Goal: Task Accomplishment & Management: Manage account settings

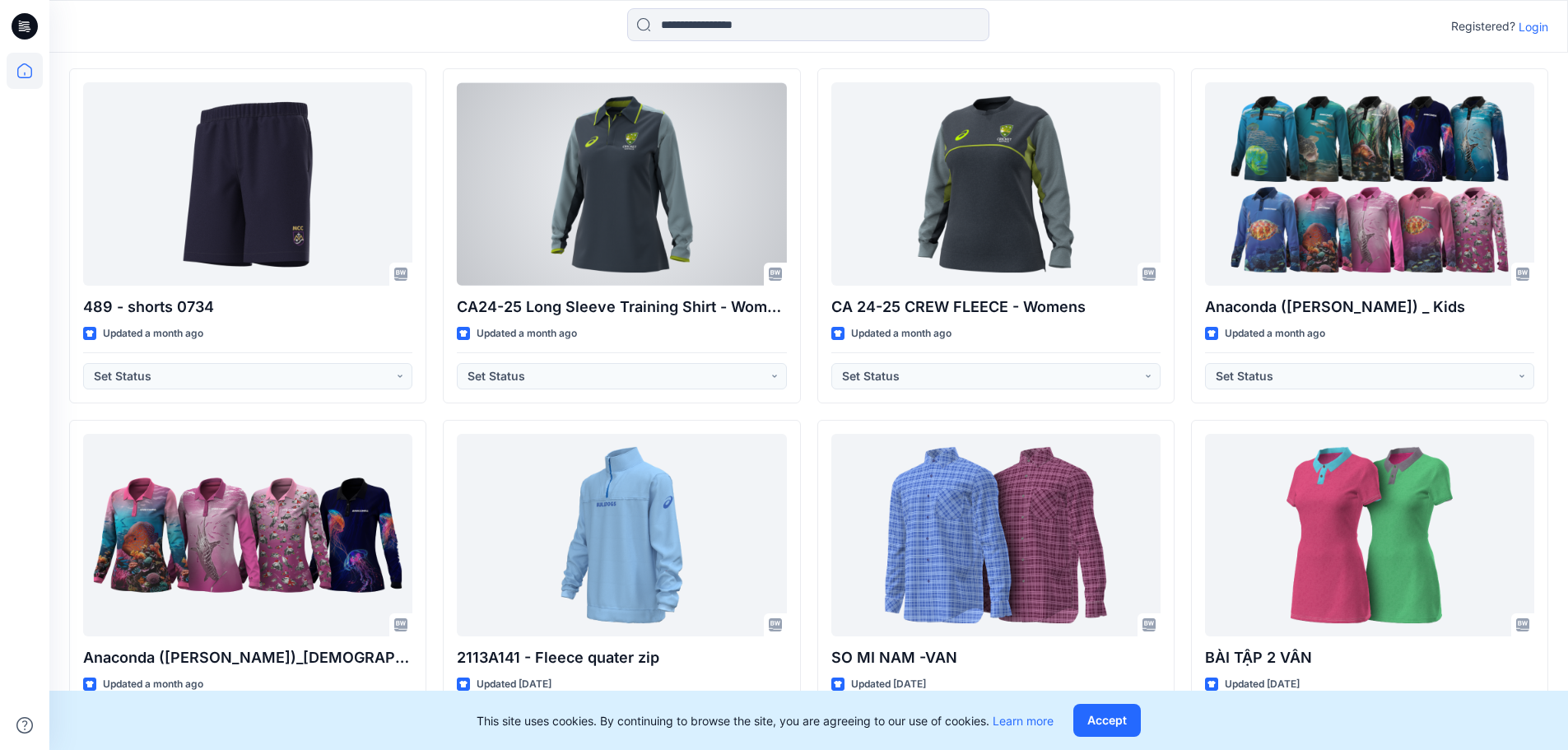
scroll to position [3603, 0]
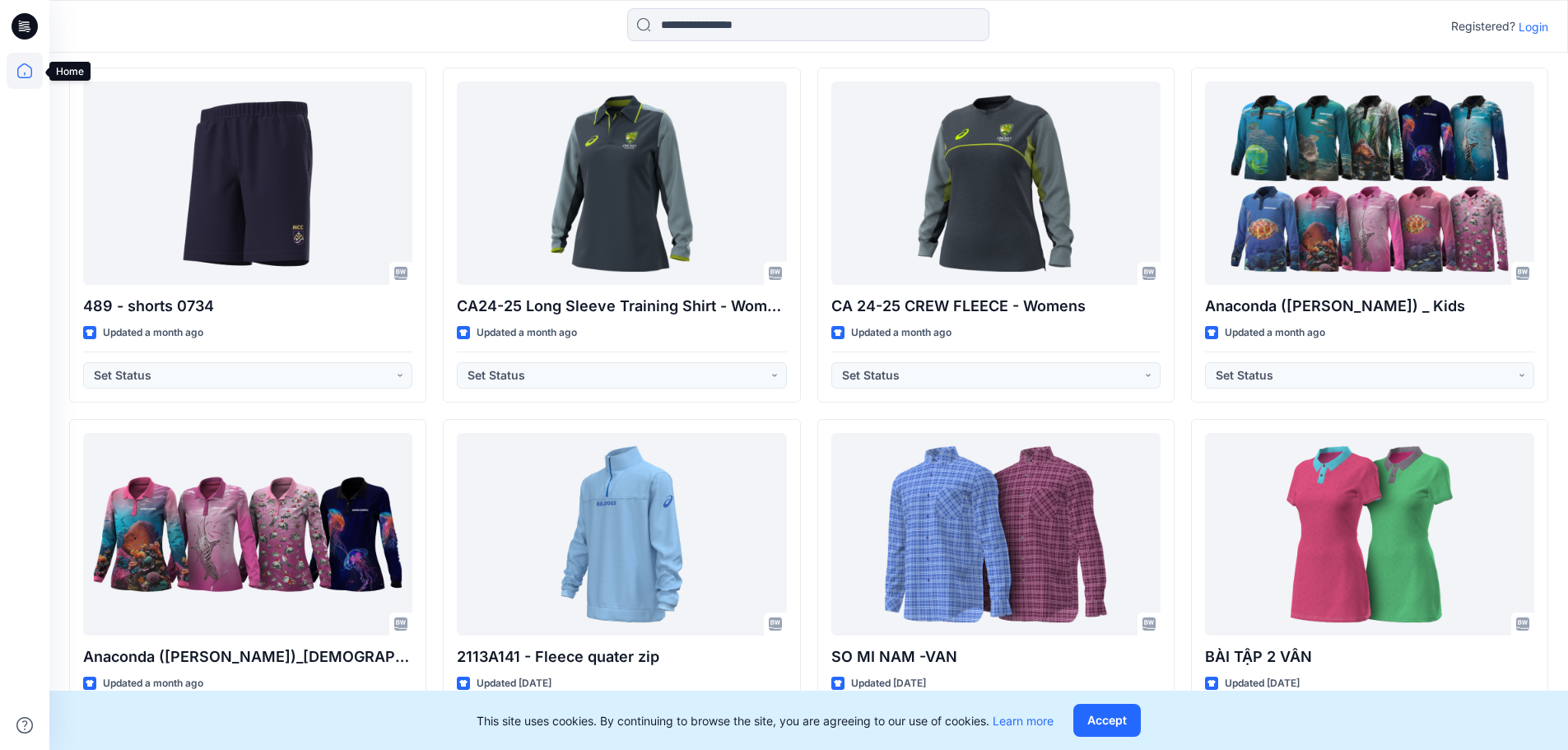
click at [24, 64] on icon at bounding box center [24, 71] width 15 height 15
click at [24, 71] on icon at bounding box center [24, 71] width 37 height 37
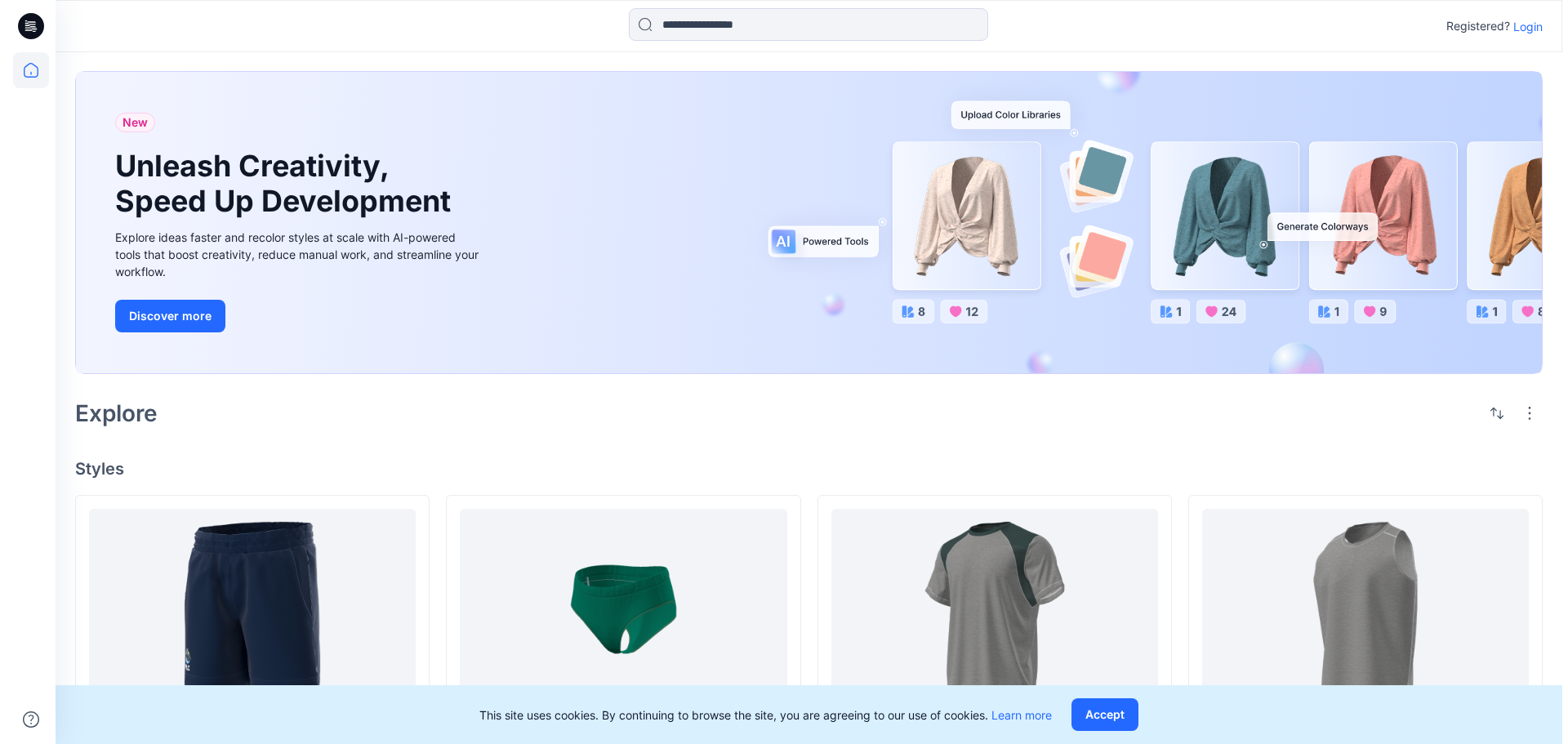
scroll to position [0, 0]
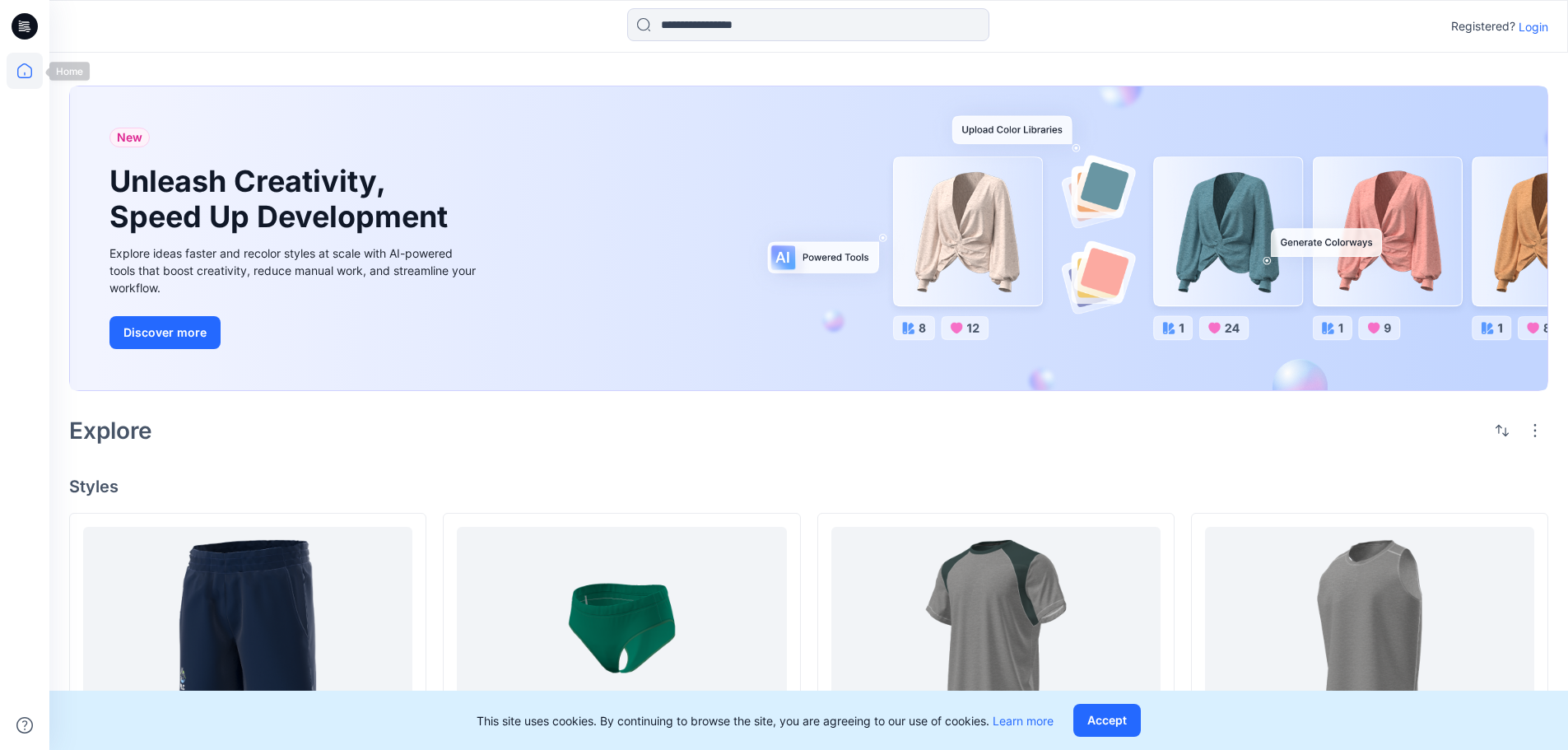
click at [22, 57] on icon at bounding box center [24, 71] width 37 height 37
click at [22, 67] on icon at bounding box center [24, 71] width 37 height 37
click at [1539, 26] on p "Login" at bounding box center [1534, 26] width 30 height 17
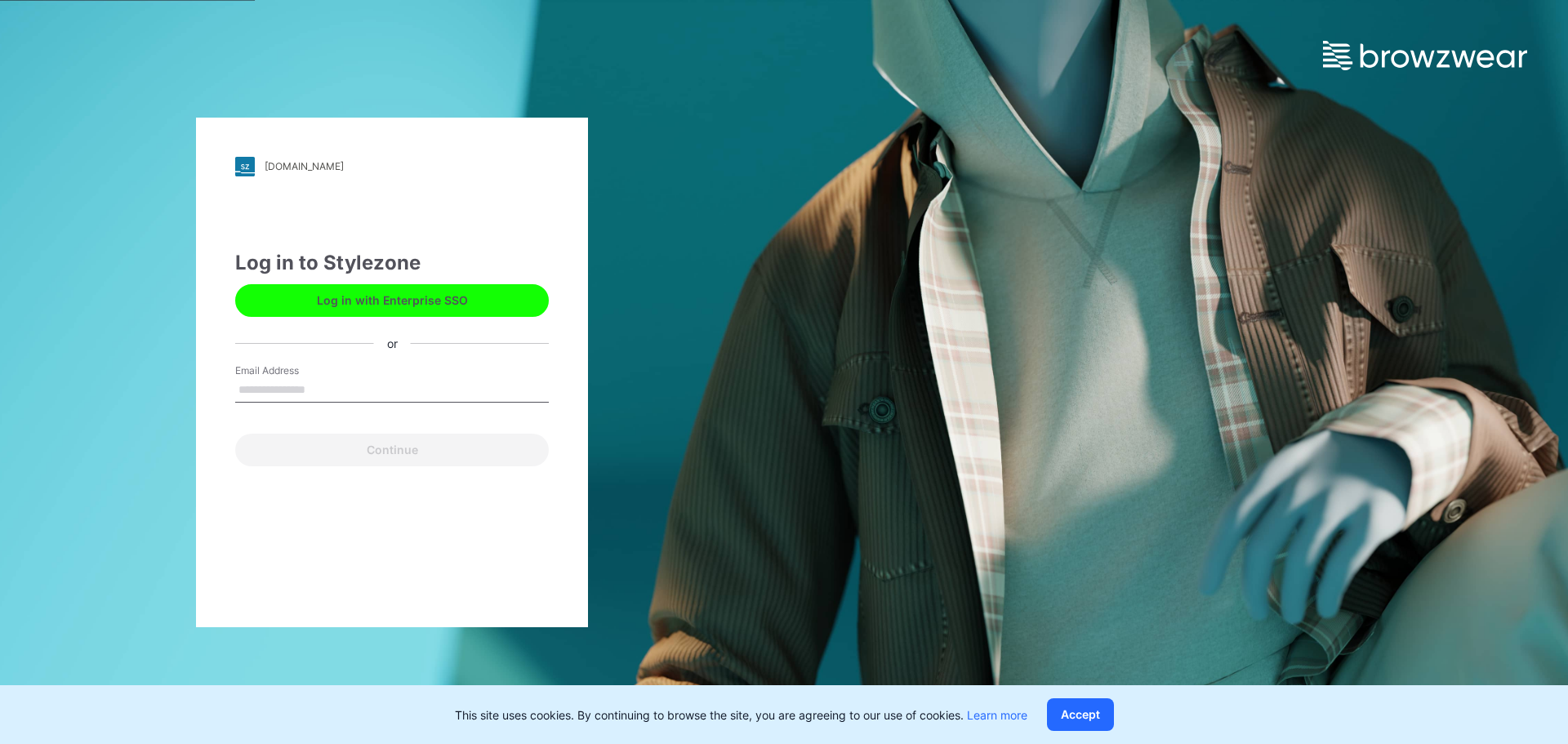
click at [326, 379] on input "Email Address" at bounding box center [392, 390] width 314 height 24
type input "**********"
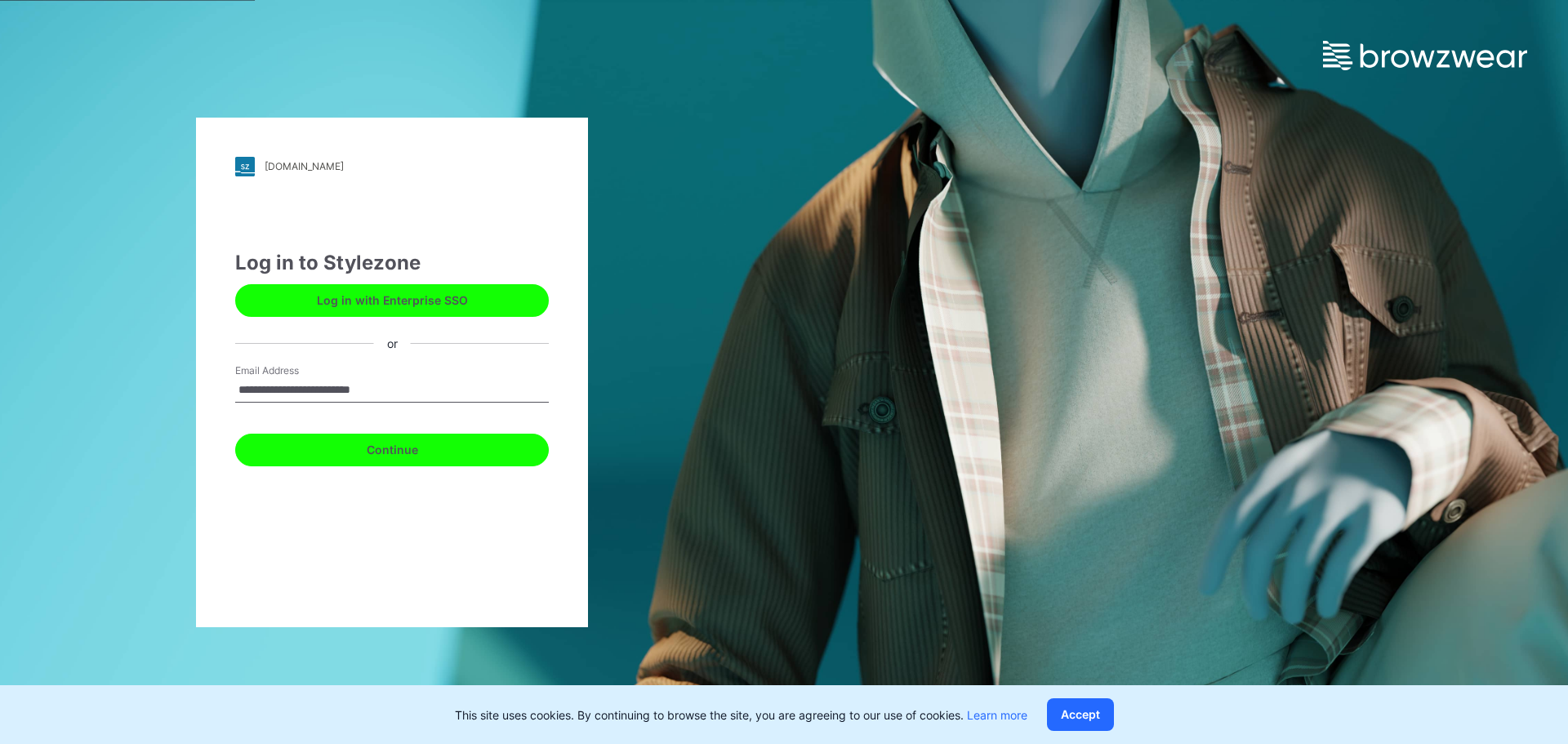
click at [420, 448] on button "Continue" at bounding box center [392, 450] width 314 height 33
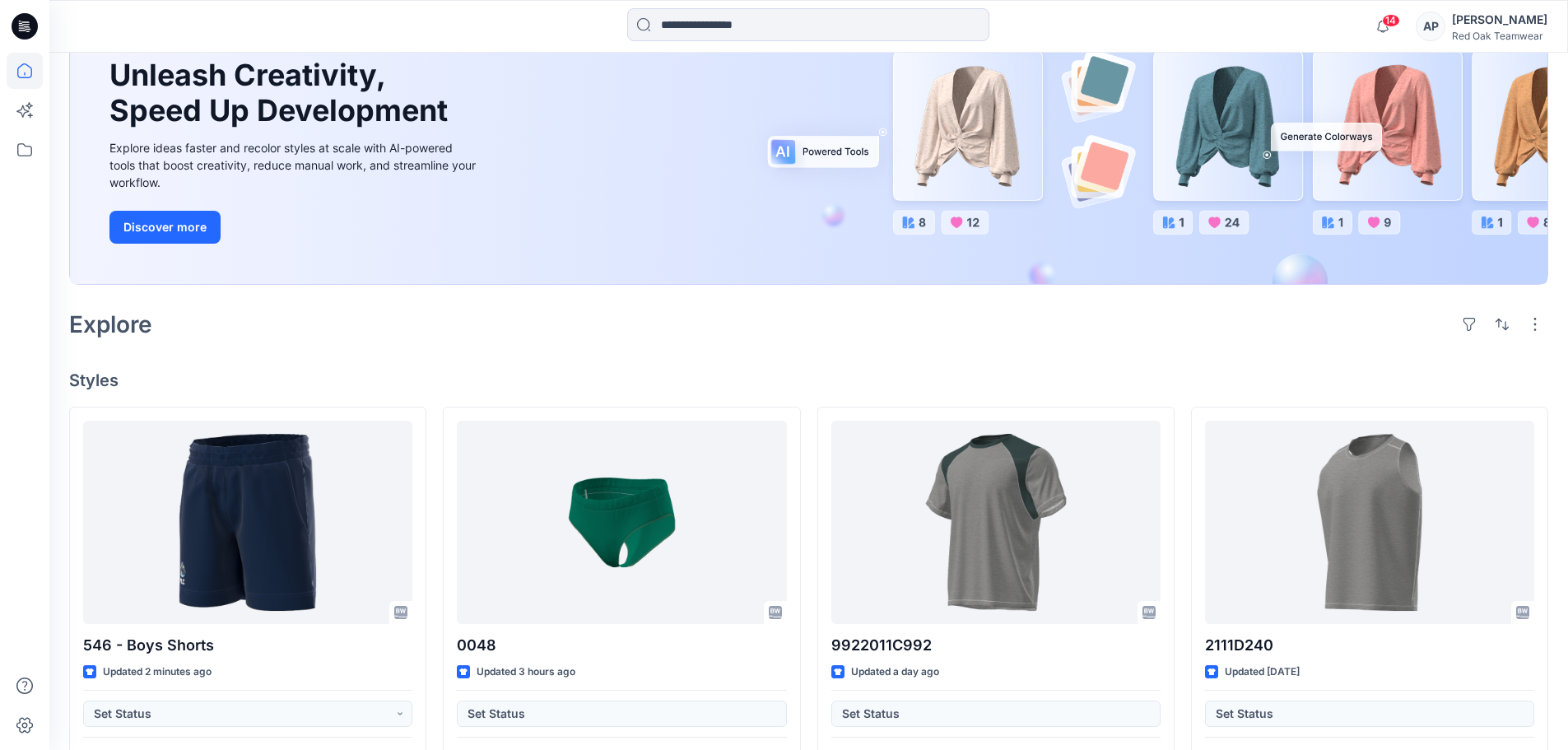
scroll to position [163, 0]
click at [22, 147] on icon at bounding box center [24, 150] width 37 height 37
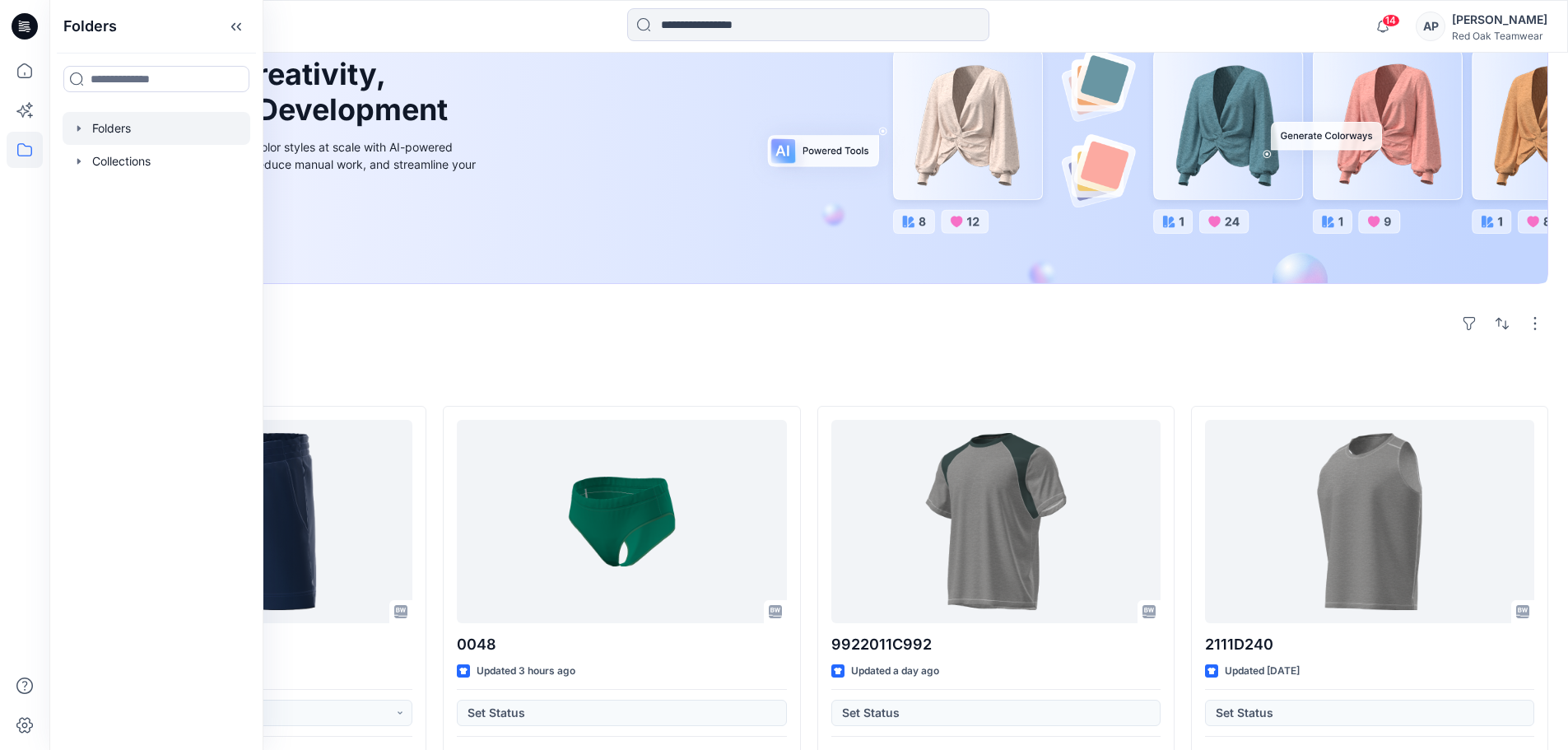
click at [140, 132] on div at bounding box center [157, 128] width 188 height 33
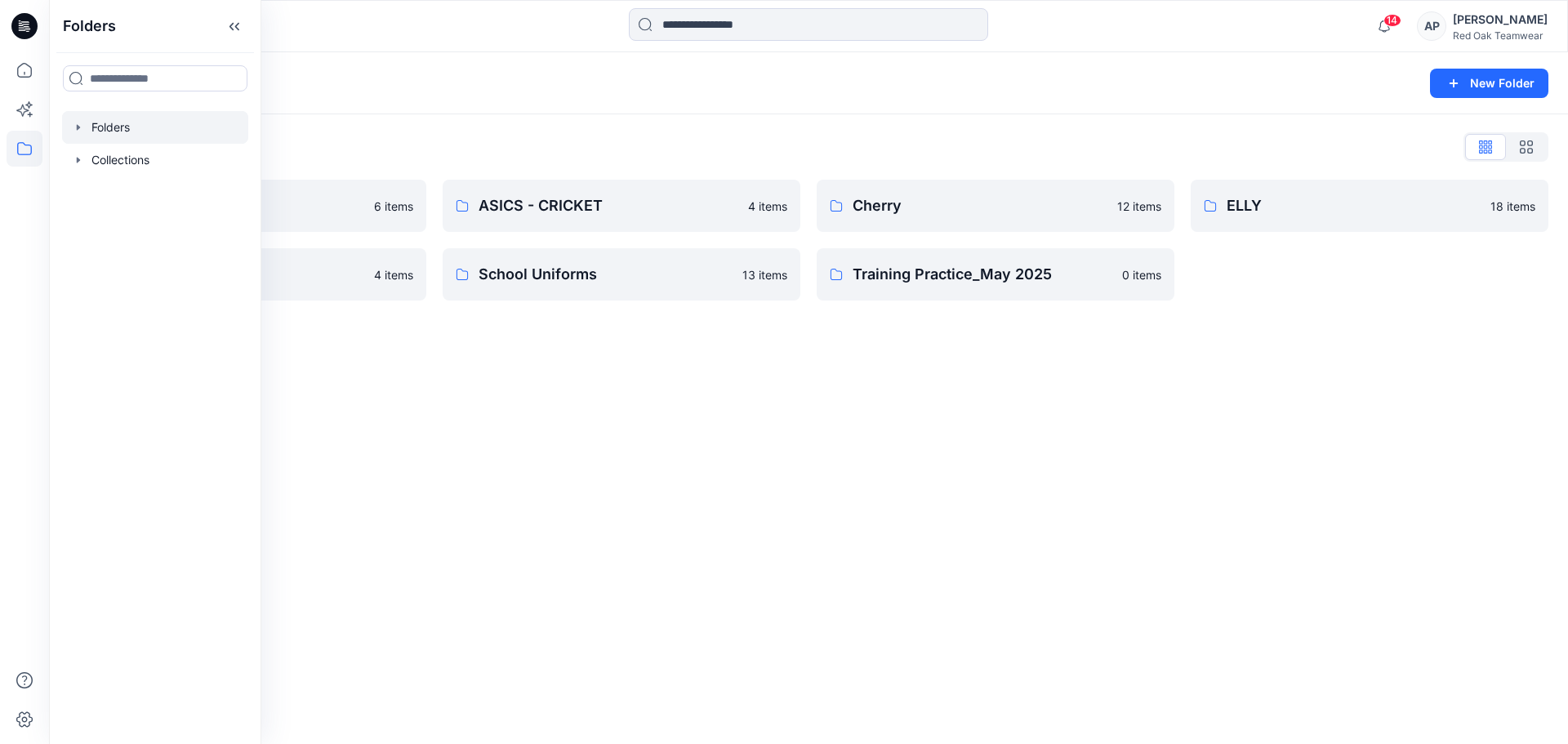
click at [663, 389] on div "Folders New Folder Folders List APRL 6 items Fishing Shirts 4 items ASICS - CRI…" at bounding box center [809, 398] width 1519 height 692
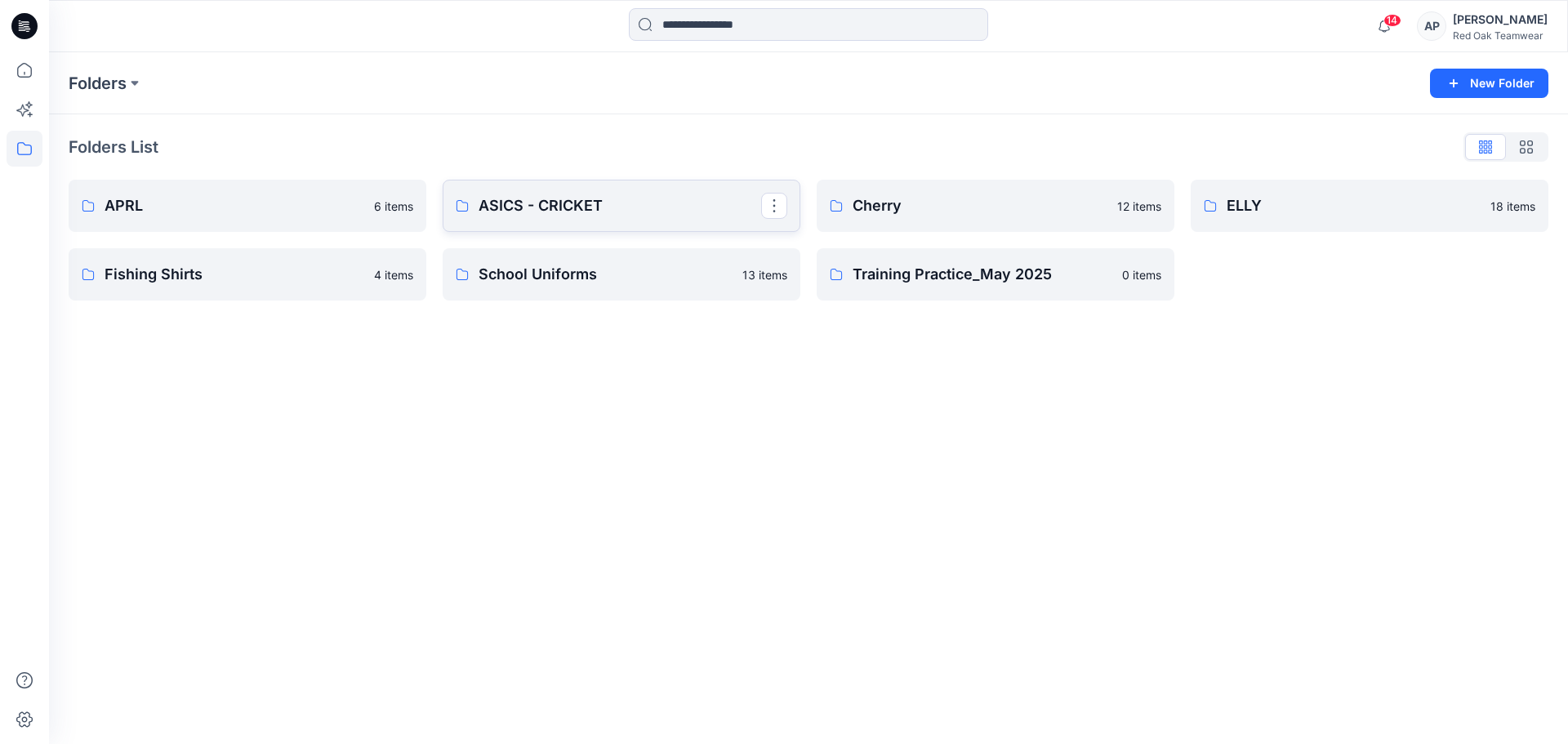
click at [651, 208] on p "ASICS - CRICKET" at bounding box center [620, 205] width 283 height 23
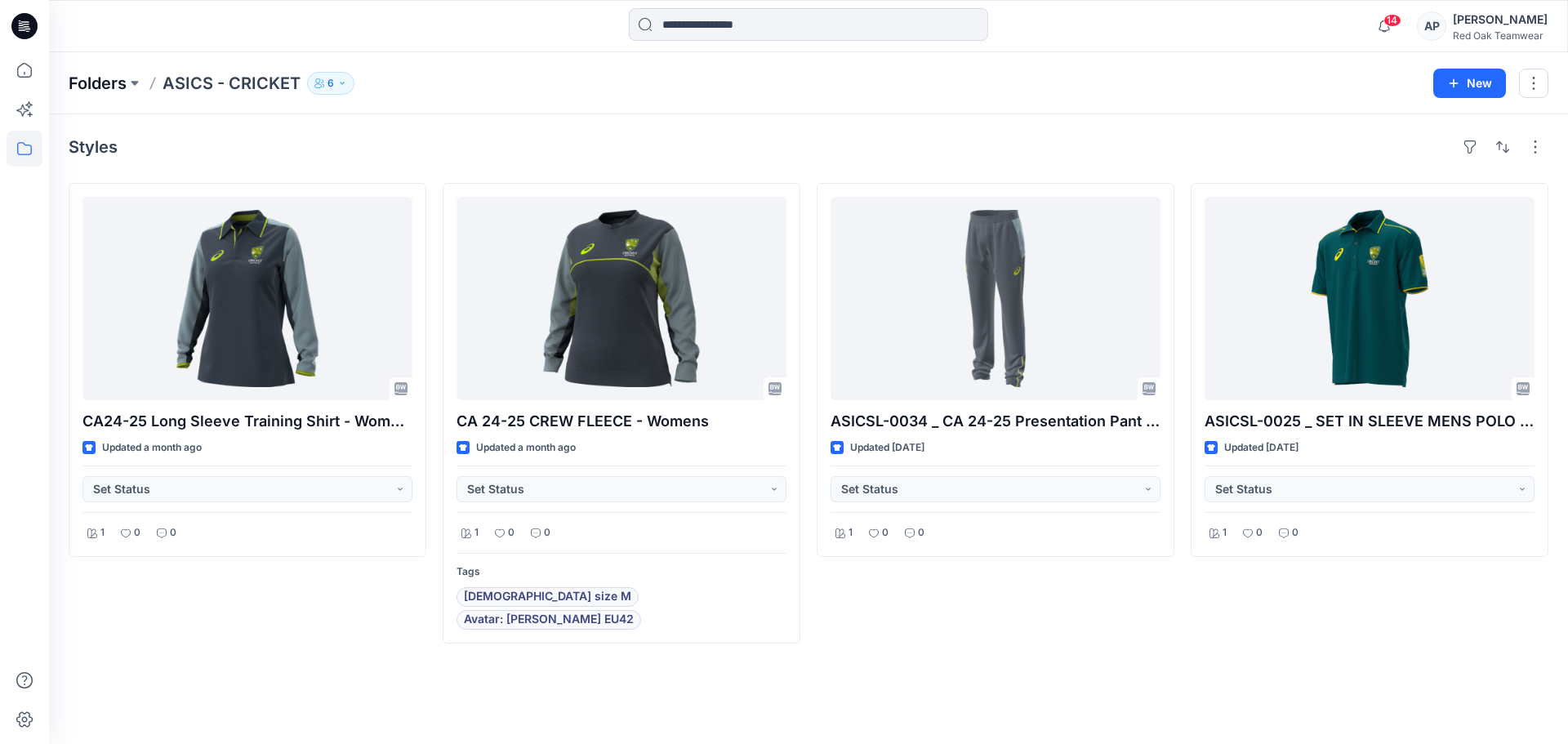
click at [95, 80] on p "Folders" at bounding box center [98, 83] width 58 height 23
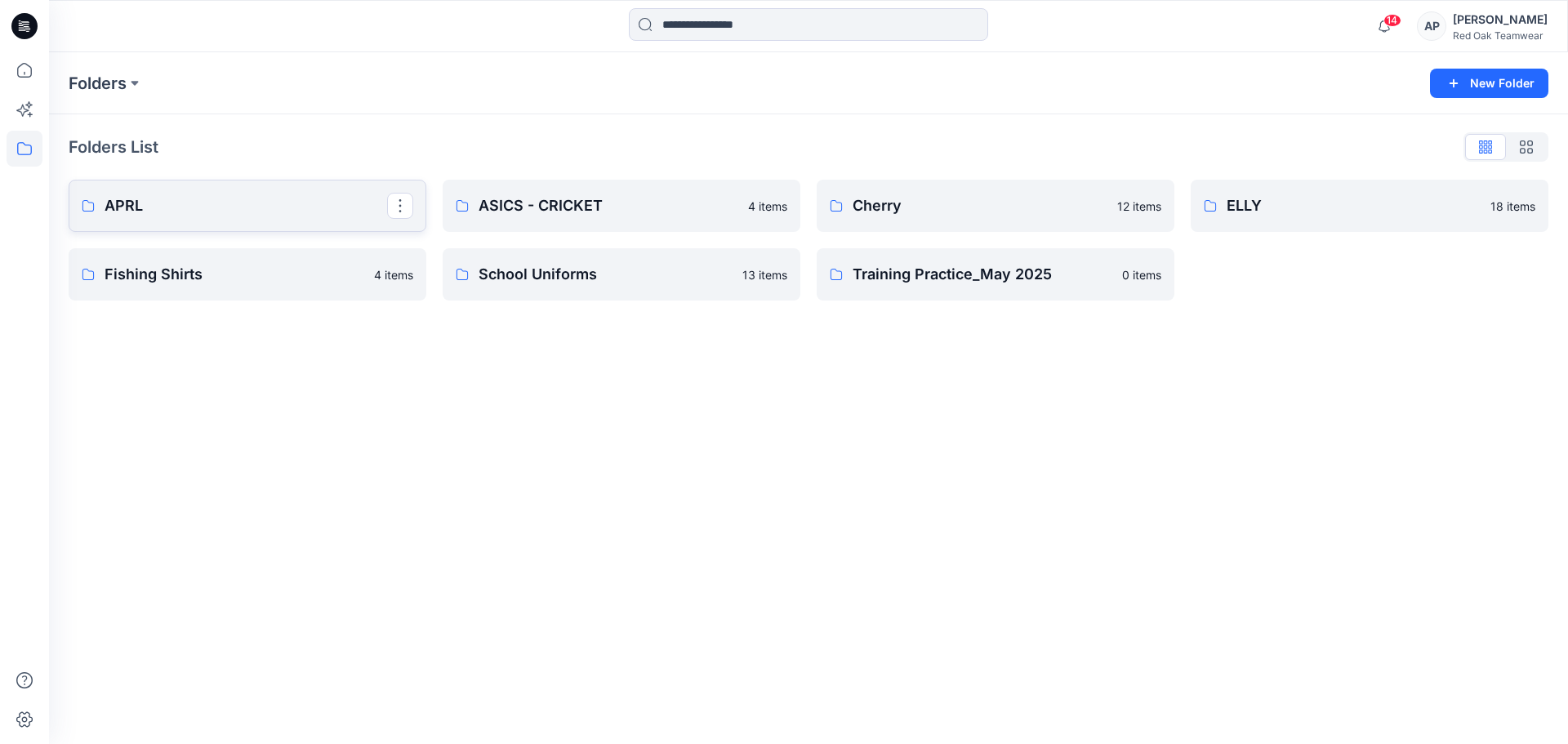
click at [232, 206] on p "APRL" at bounding box center [245, 205] width 283 height 23
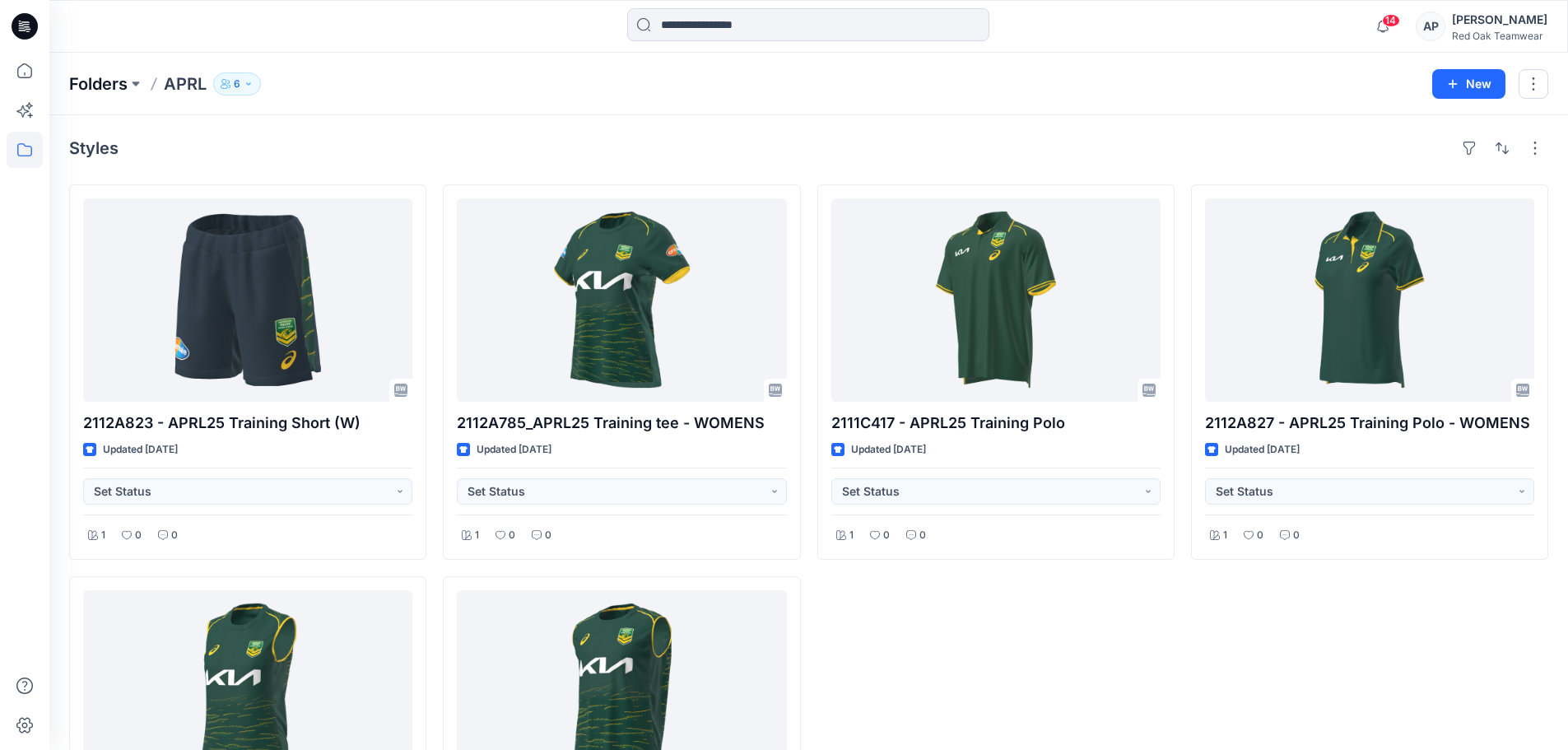
click at [101, 83] on p "Folders" at bounding box center [99, 84] width 58 height 24
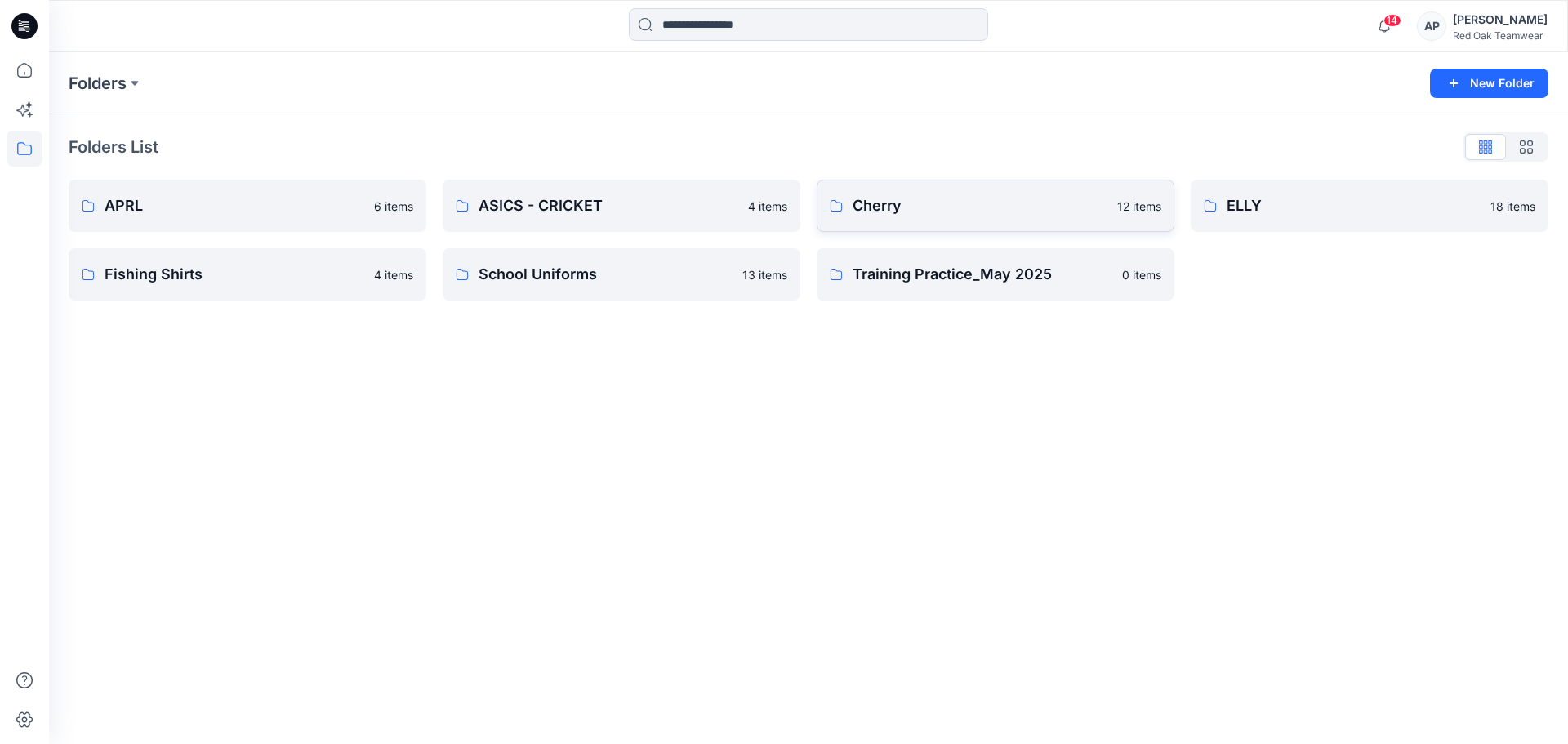
click at [1054, 212] on p "Cherry" at bounding box center [980, 205] width 255 height 23
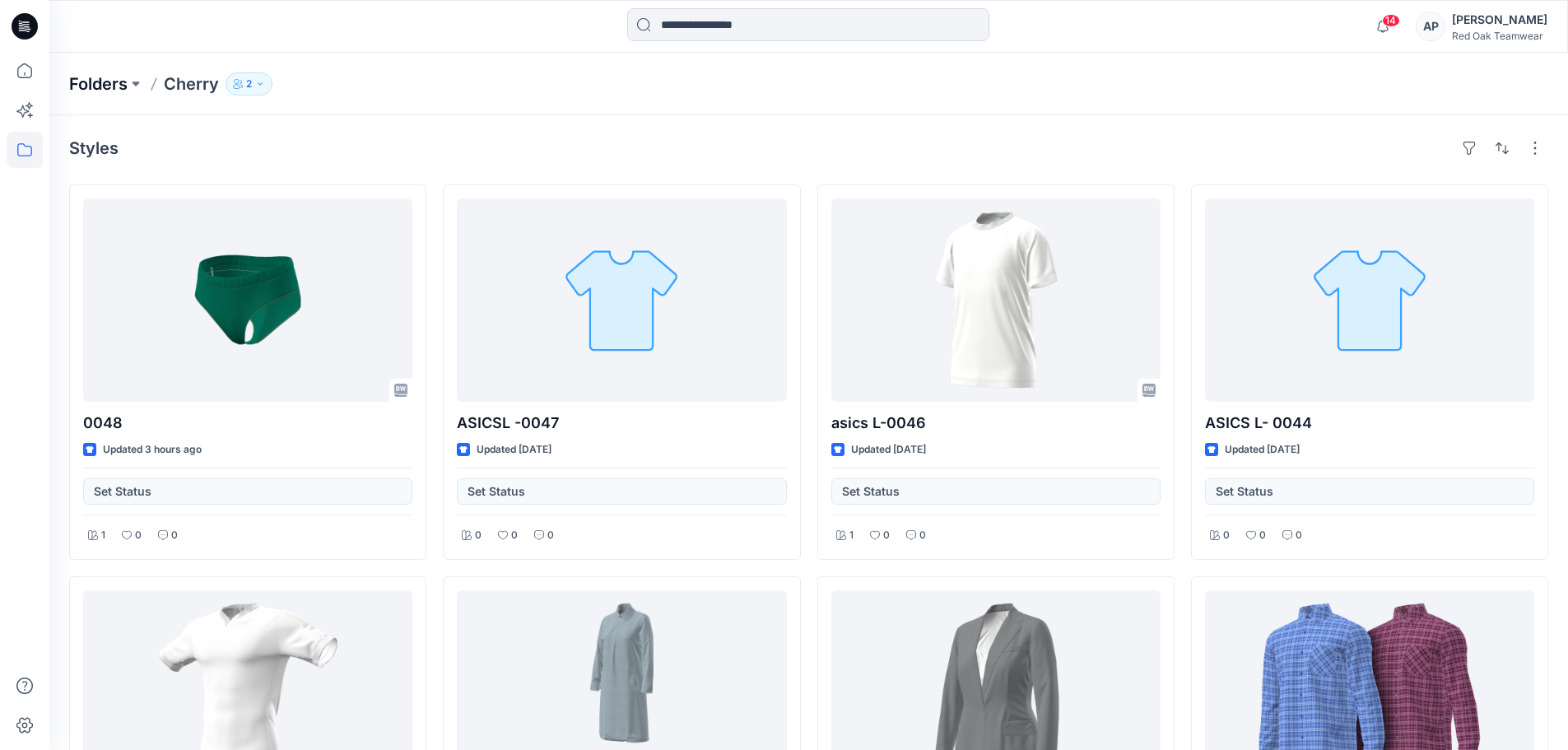
click at [97, 76] on p "Folders" at bounding box center [99, 84] width 58 height 24
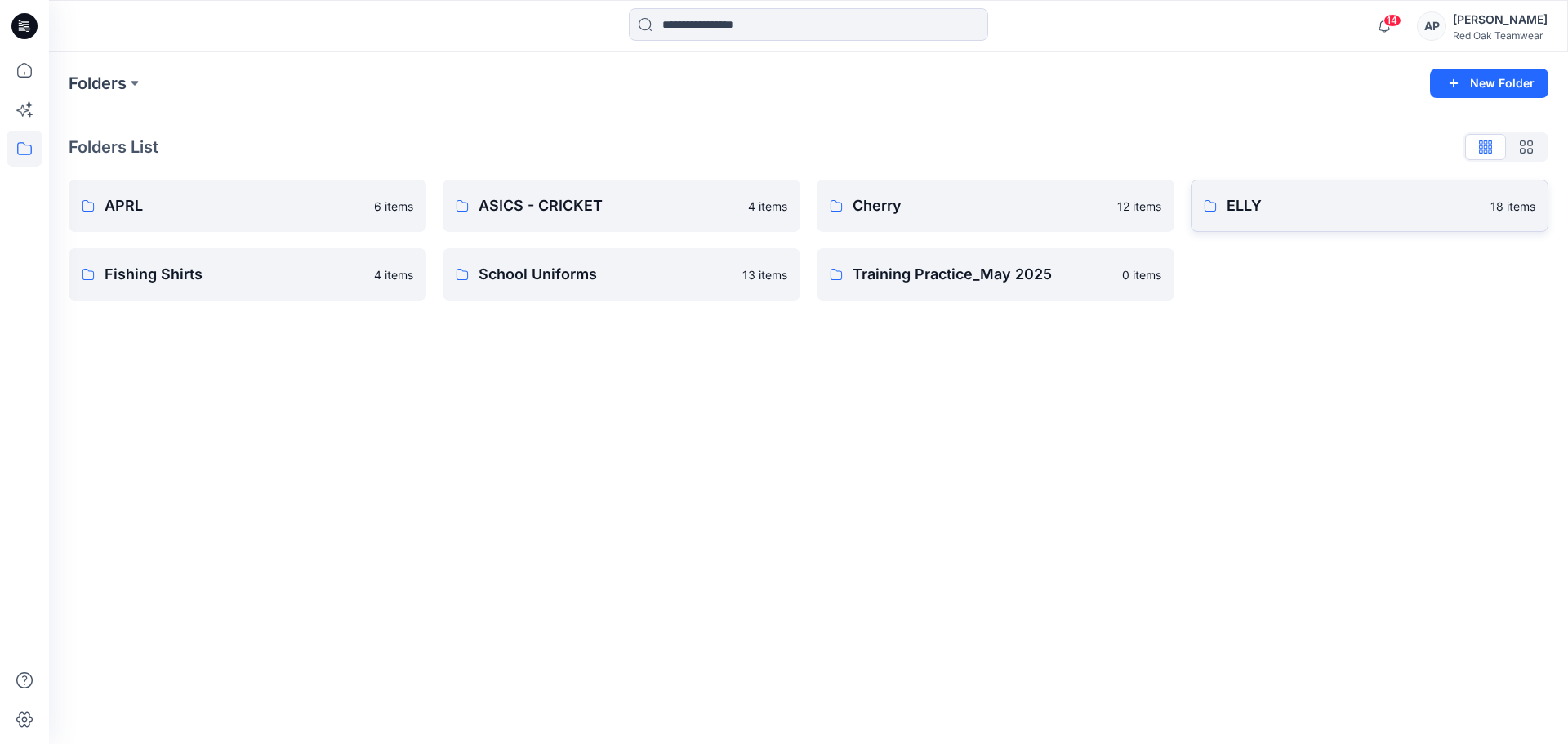
click at [1377, 198] on p "ELLY" at bounding box center [1353, 205] width 254 height 23
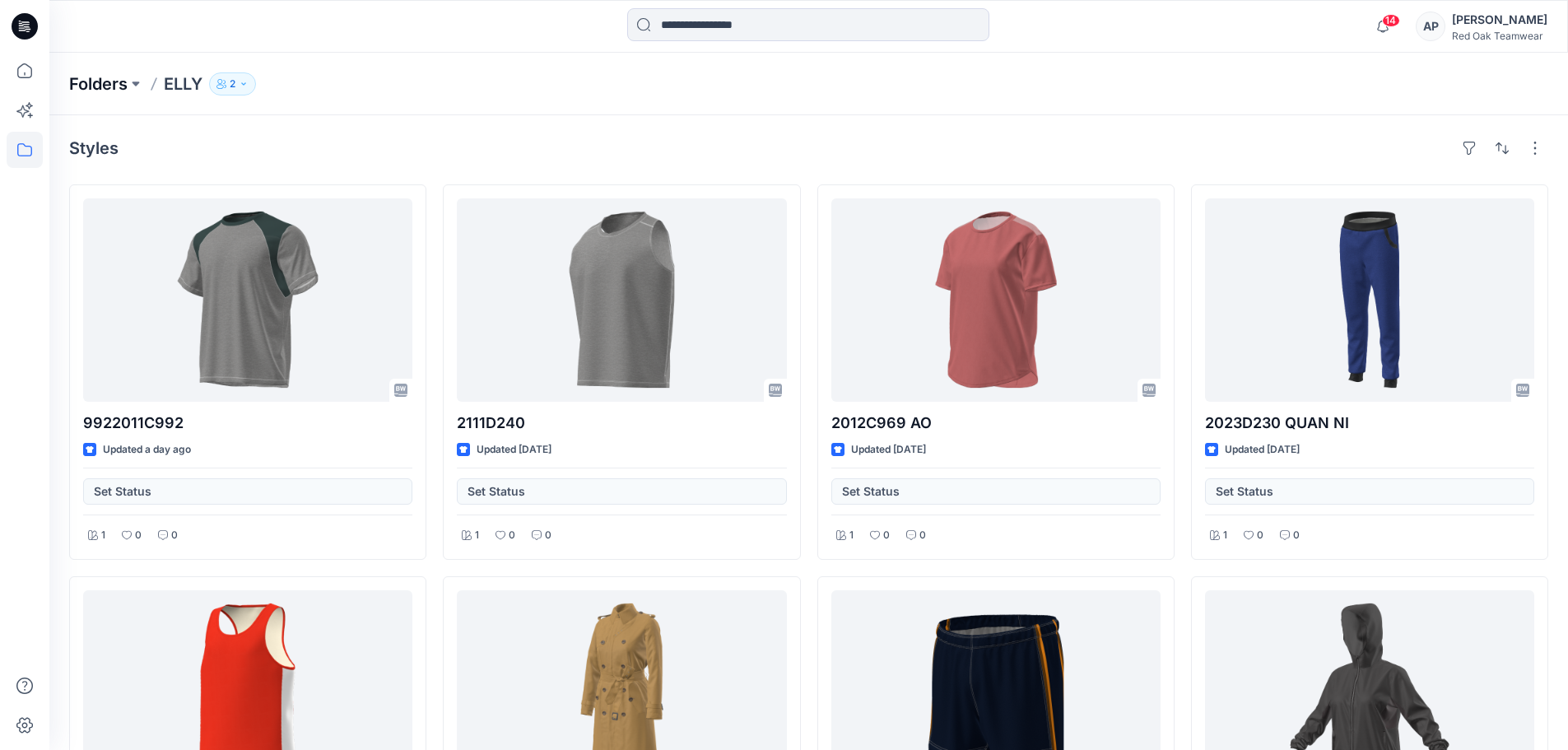
click at [91, 90] on p "Folders" at bounding box center [99, 84] width 58 height 24
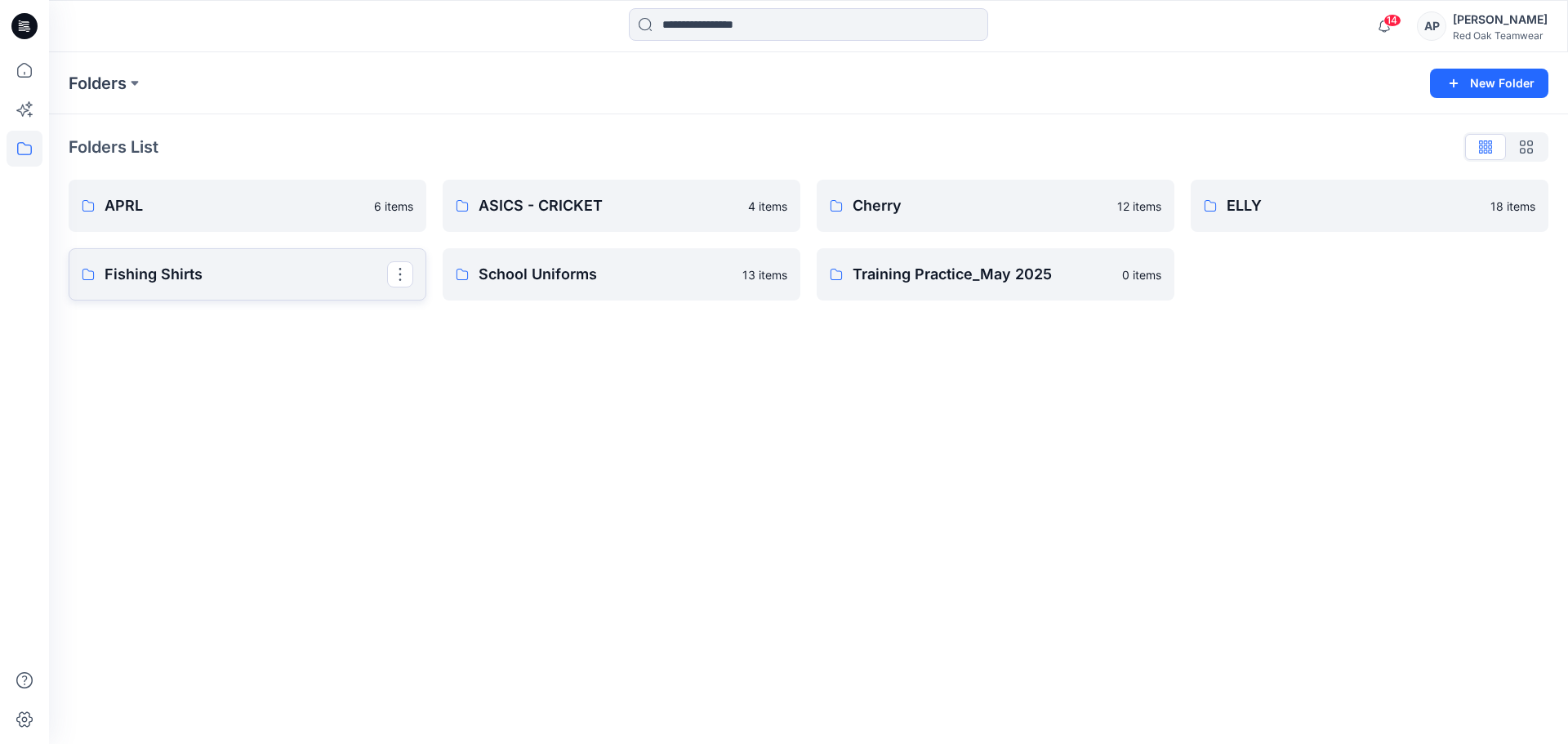
click at [243, 283] on p "Fishing Shirts" at bounding box center [245, 274] width 283 height 23
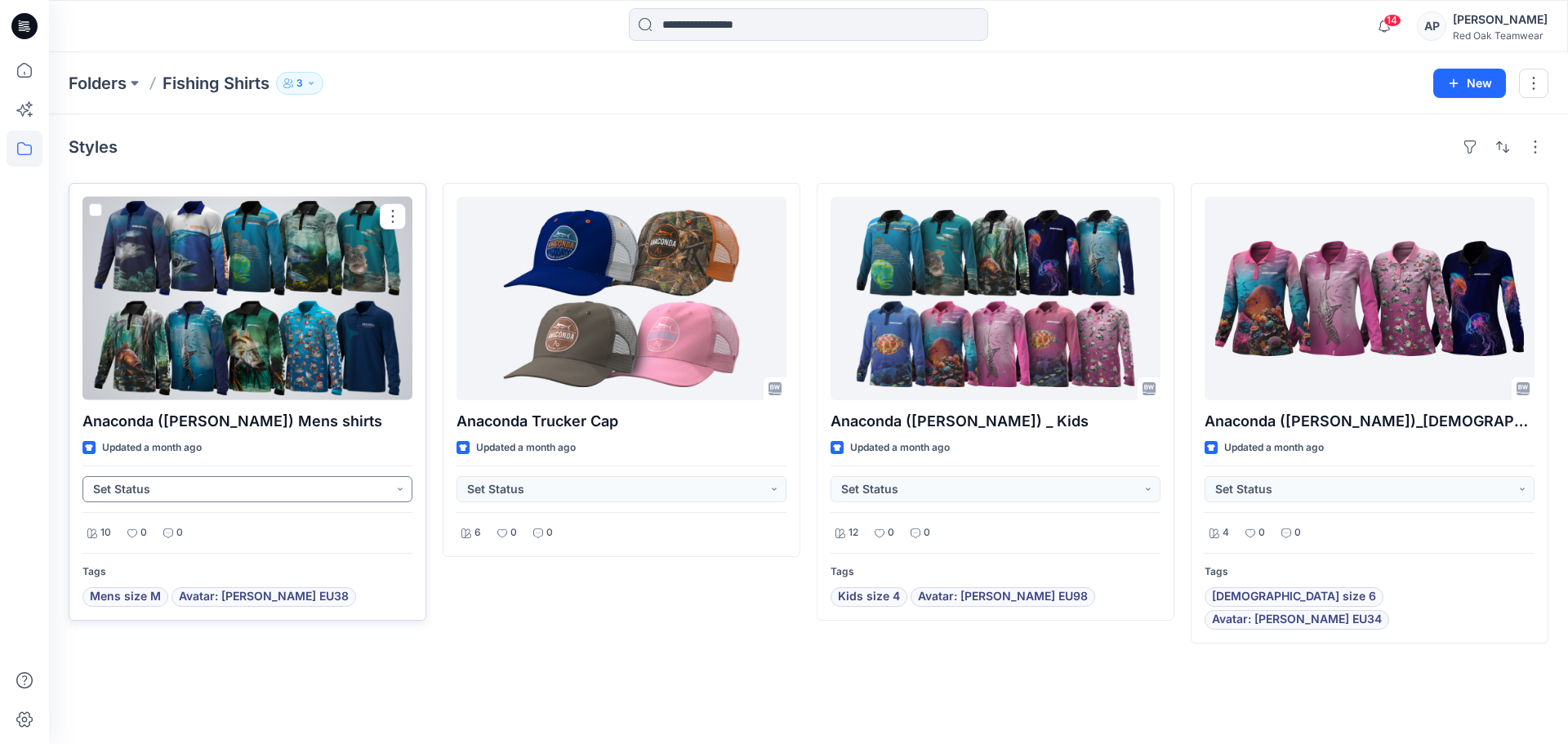
click at [402, 492] on button "Set Status" at bounding box center [247, 489] width 330 height 26
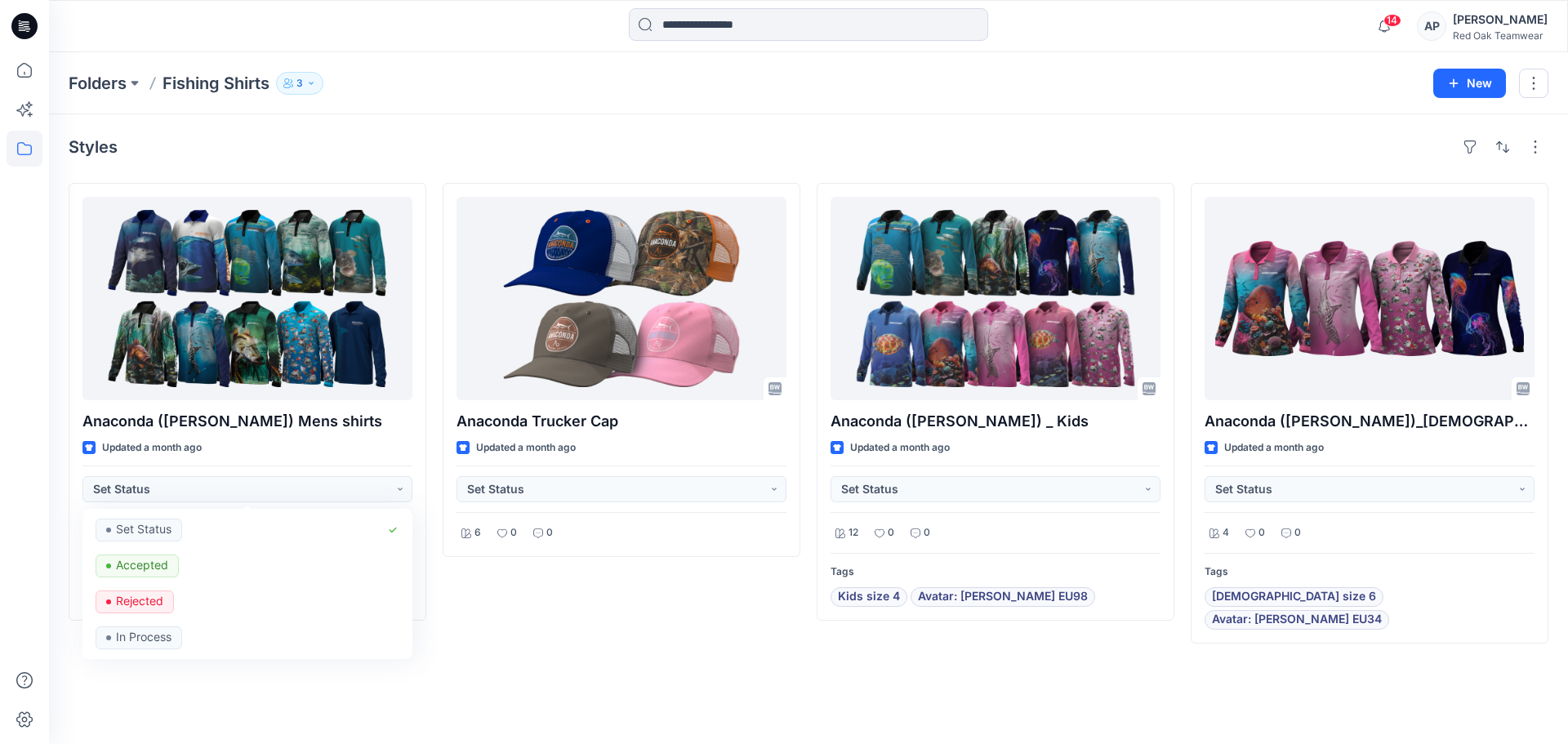
click at [536, 638] on div "Styles Anaconda ([PERSON_NAME]) Mens shirts Updated a month ago Set Status Set …" at bounding box center [809, 429] width 1519 height 630
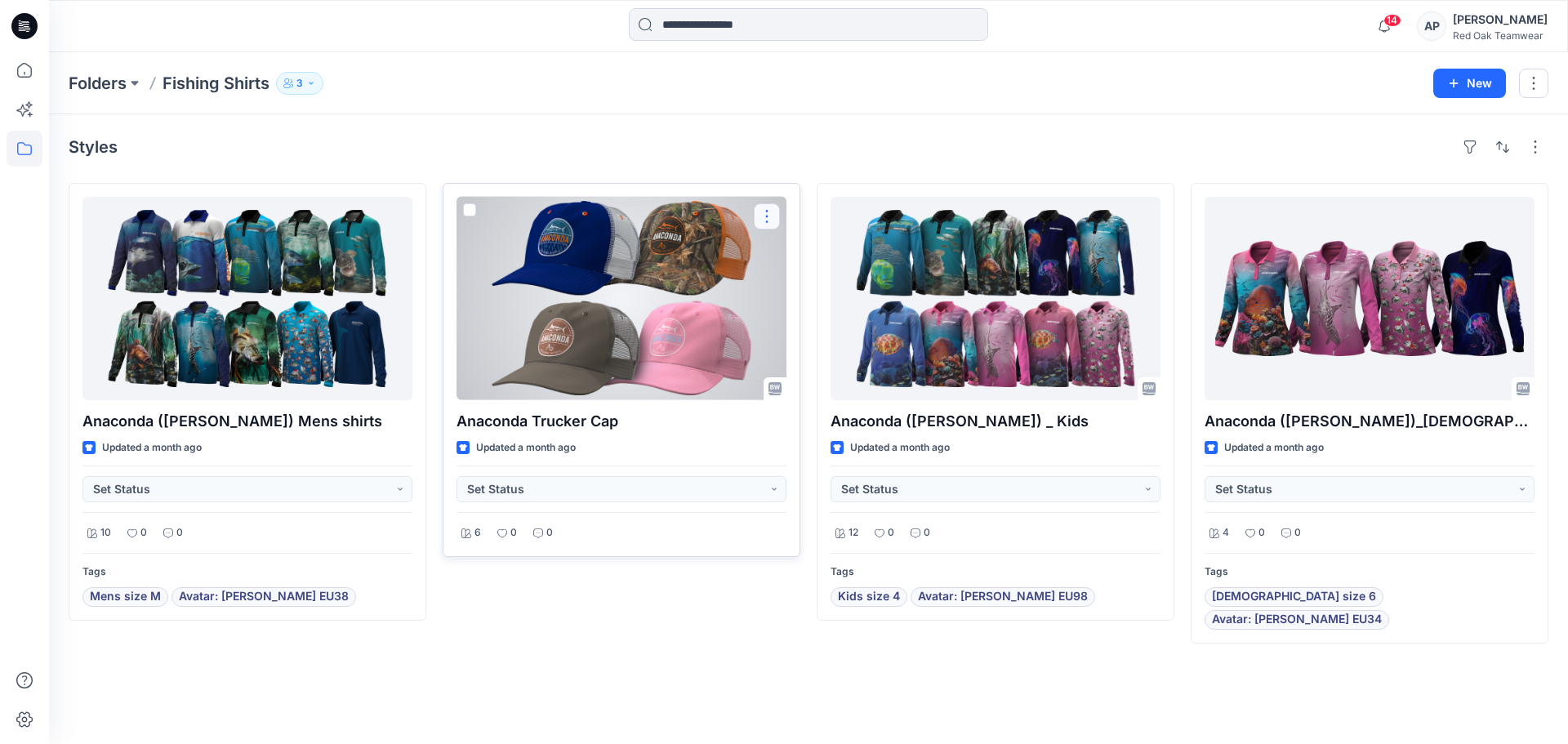
click at [768, 217] on button "button" at bounding box center [767, 217] width 26 height 26
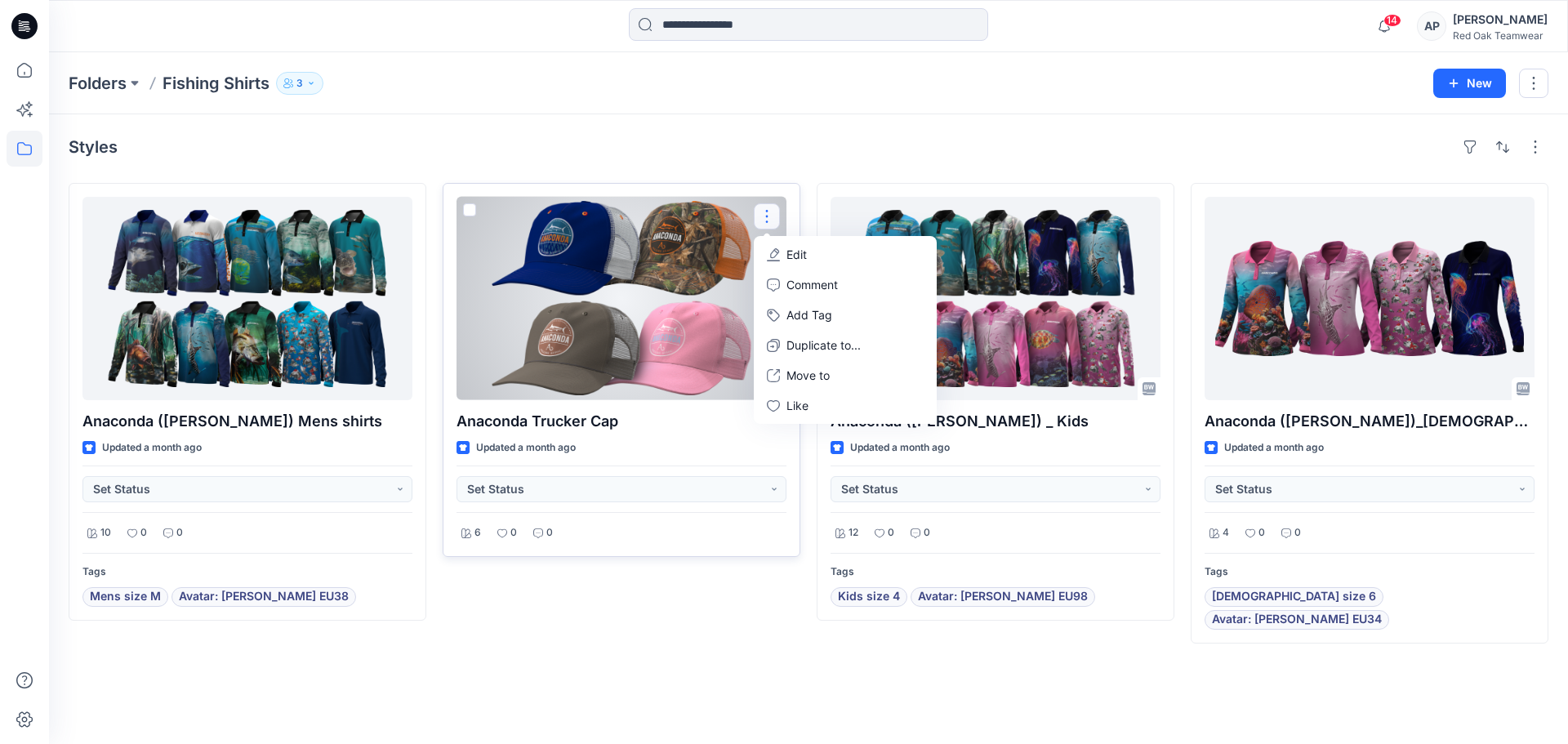
click at [828, 252] on button "Edit" at bounding box center [845, 254] width 176 height 30
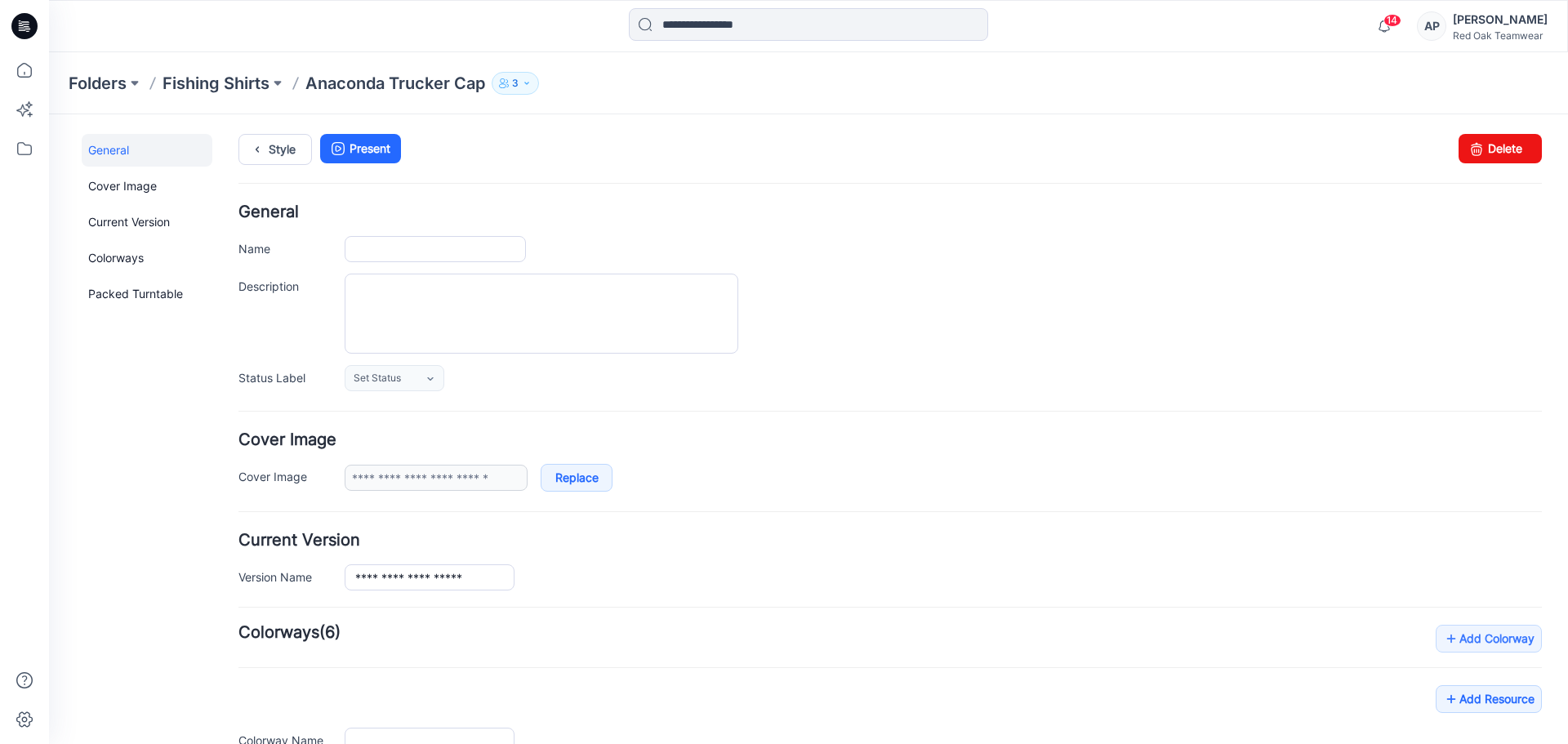
type input "**********"
type input "******"
type input "**********"
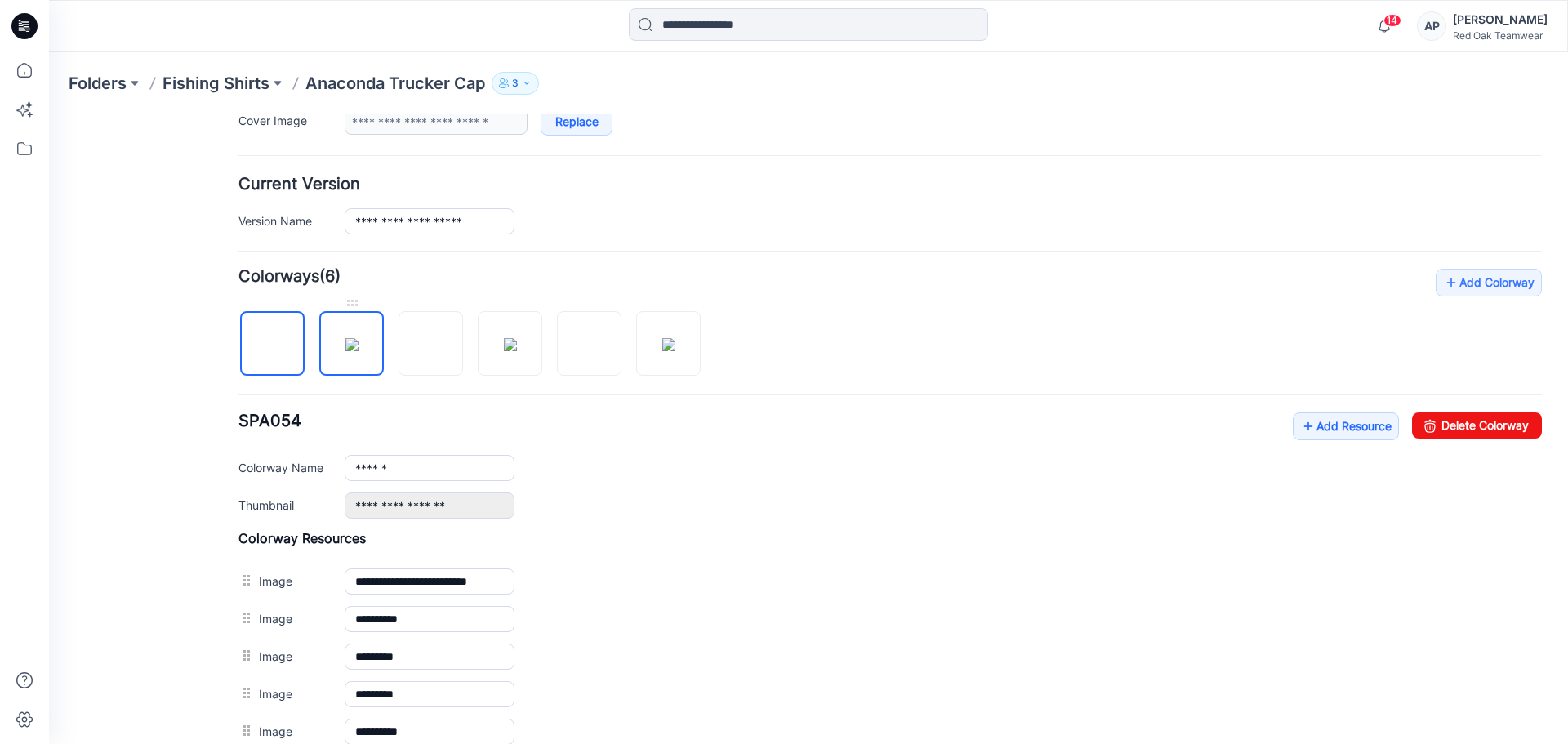
scroll to position [357, 0]
click at [345, 337] on img at bounding box center [352, 344] width 13 height 13
click at [431, 340] on img at bounding box center [431, 344] width 13 height 13
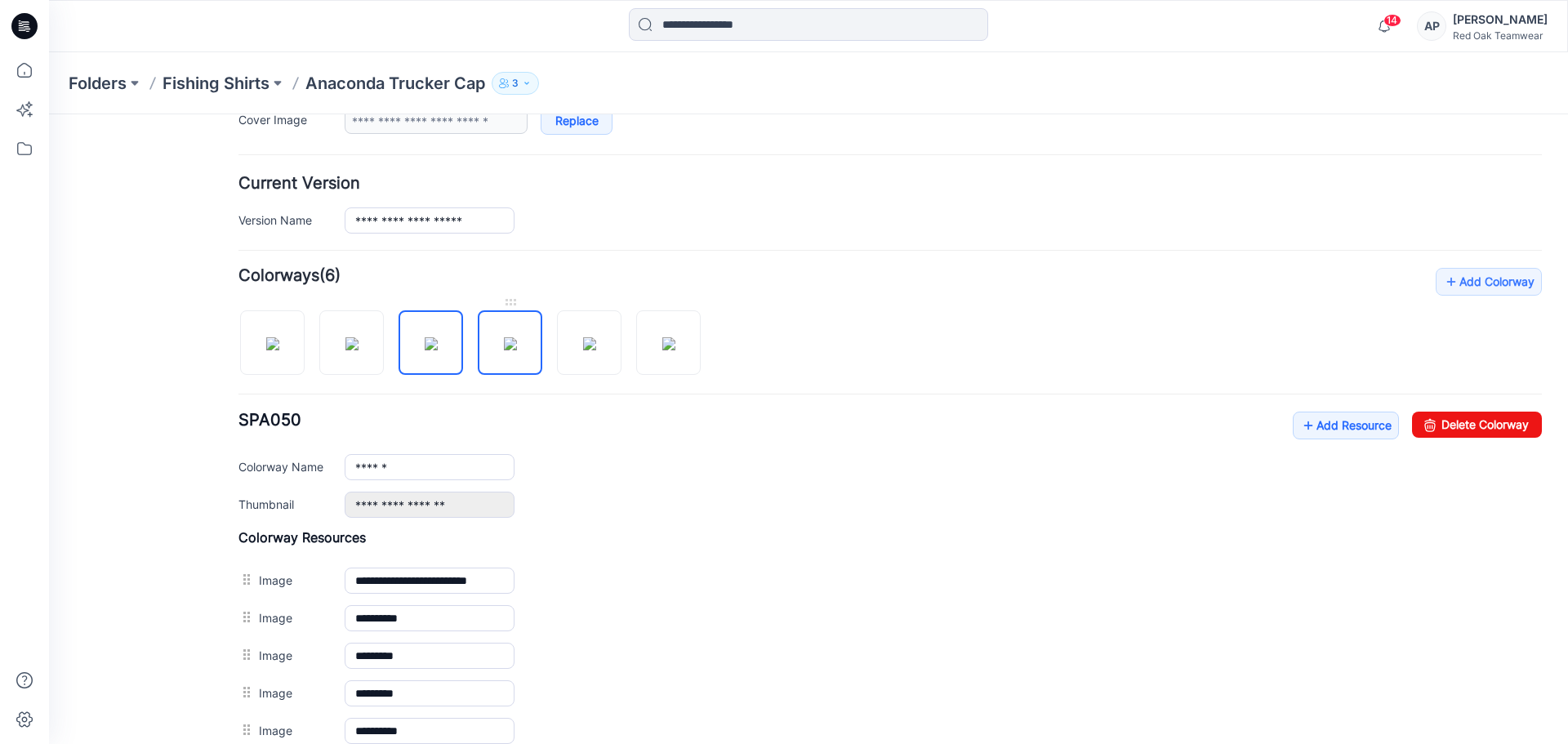
click at [504, 342] on img at bounding box center [511, 344] width 13 height 13
click at [584, 342] on img at bounding box center [590, 344] width 13 height 13
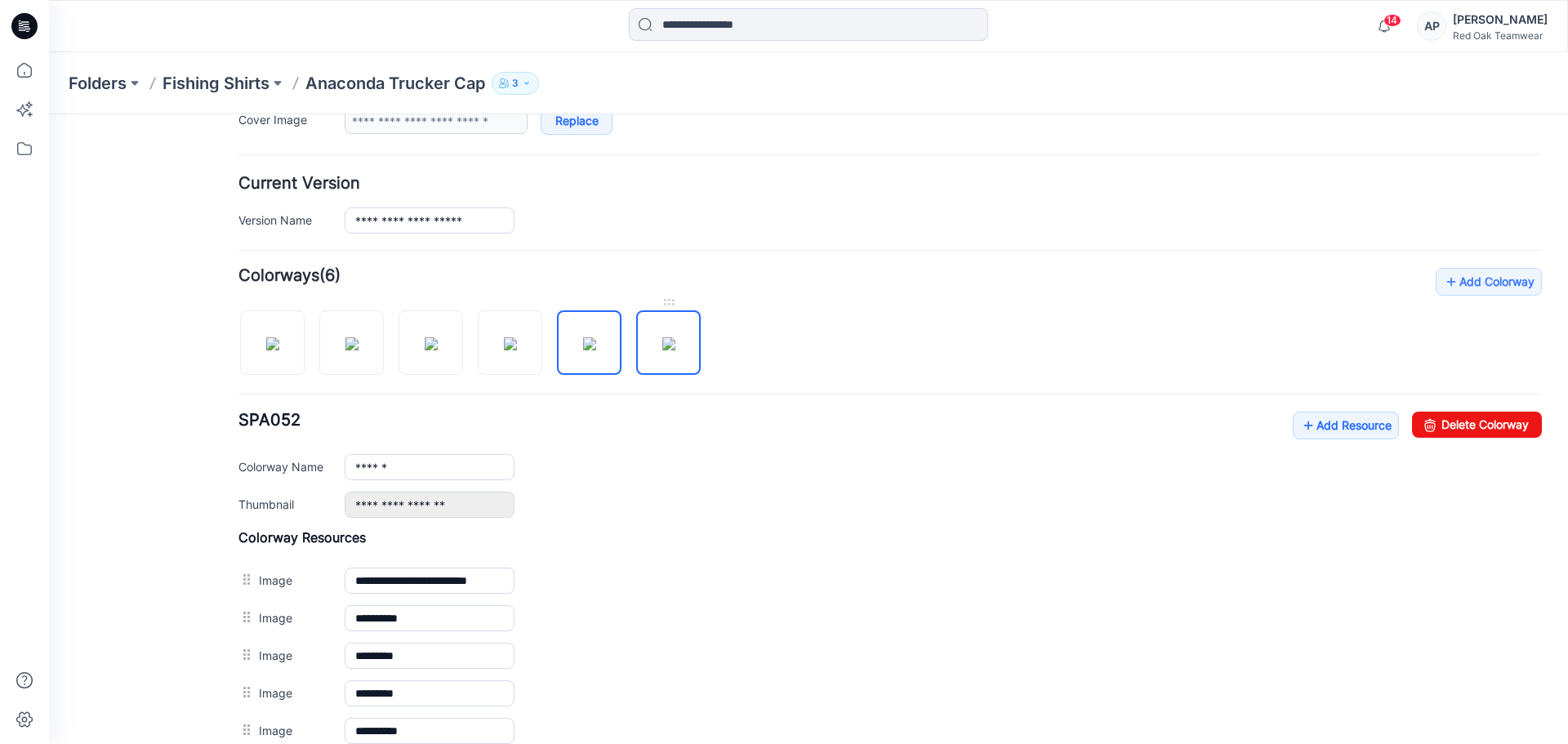
click at [663, 347] on img at bounding box center [669, 344] width 13 height 13
type input "******"
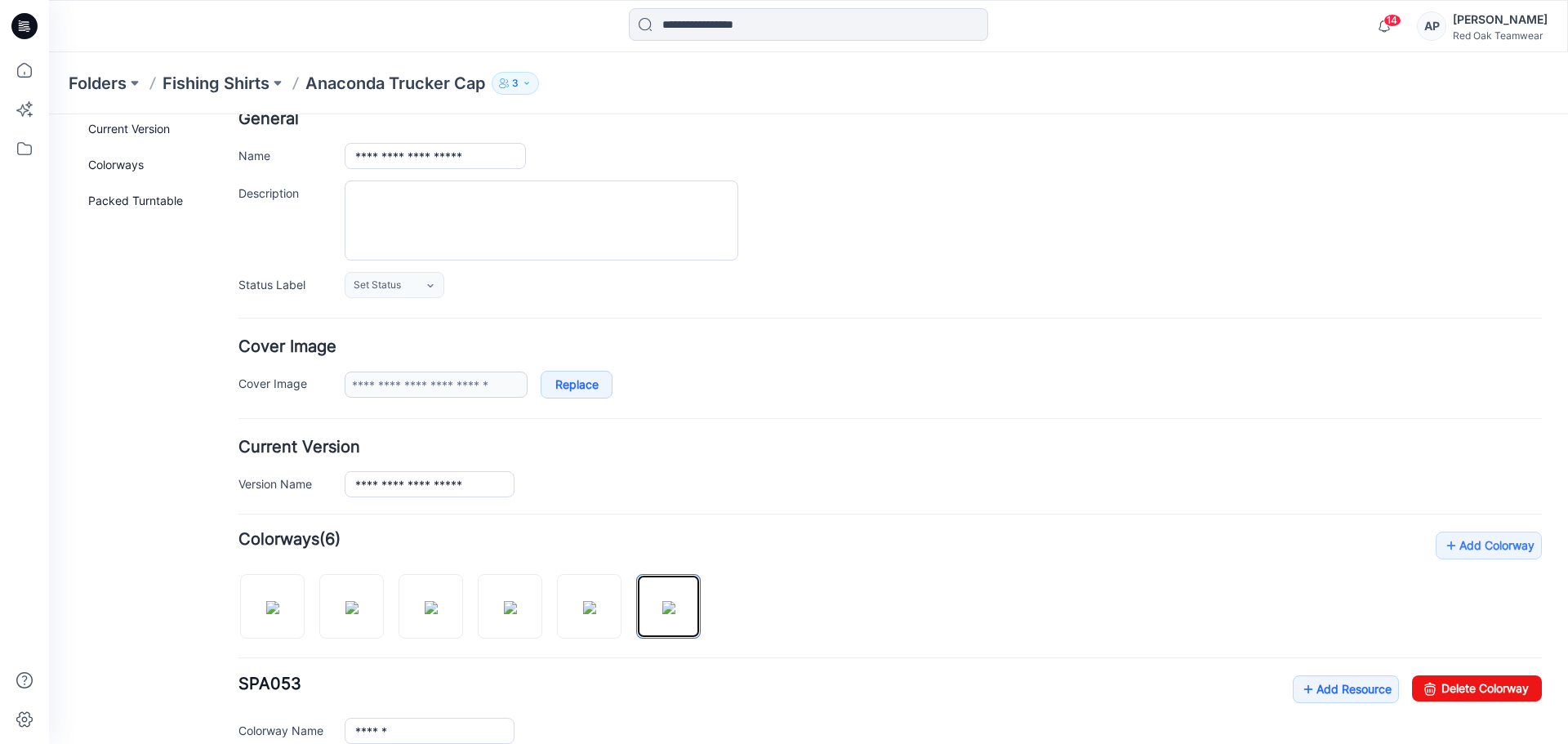
scroll to position [92, 0]
click at [434, 286] on icon at bounding box center [430, 287] width 13 height 13
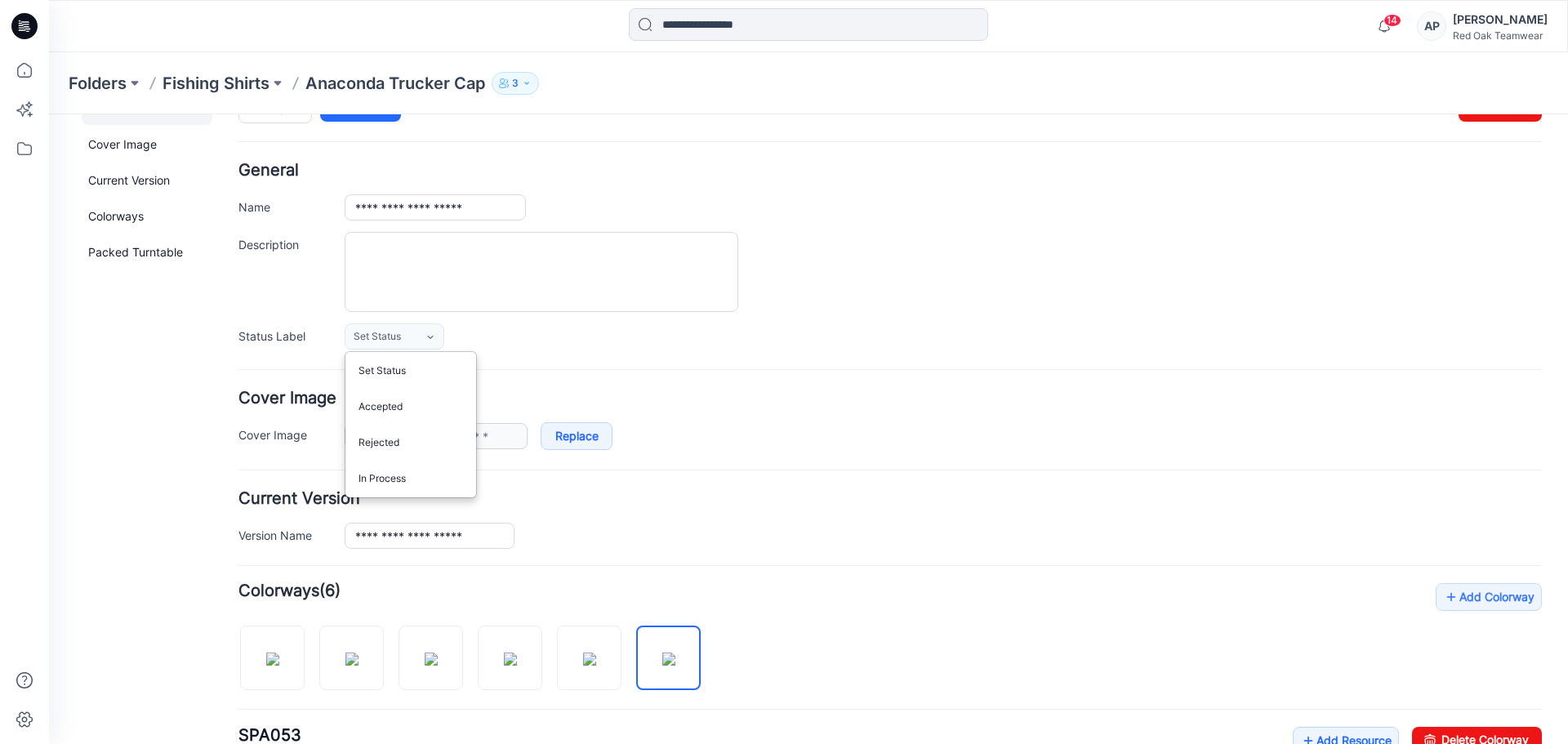
scroll to position [0, 0]
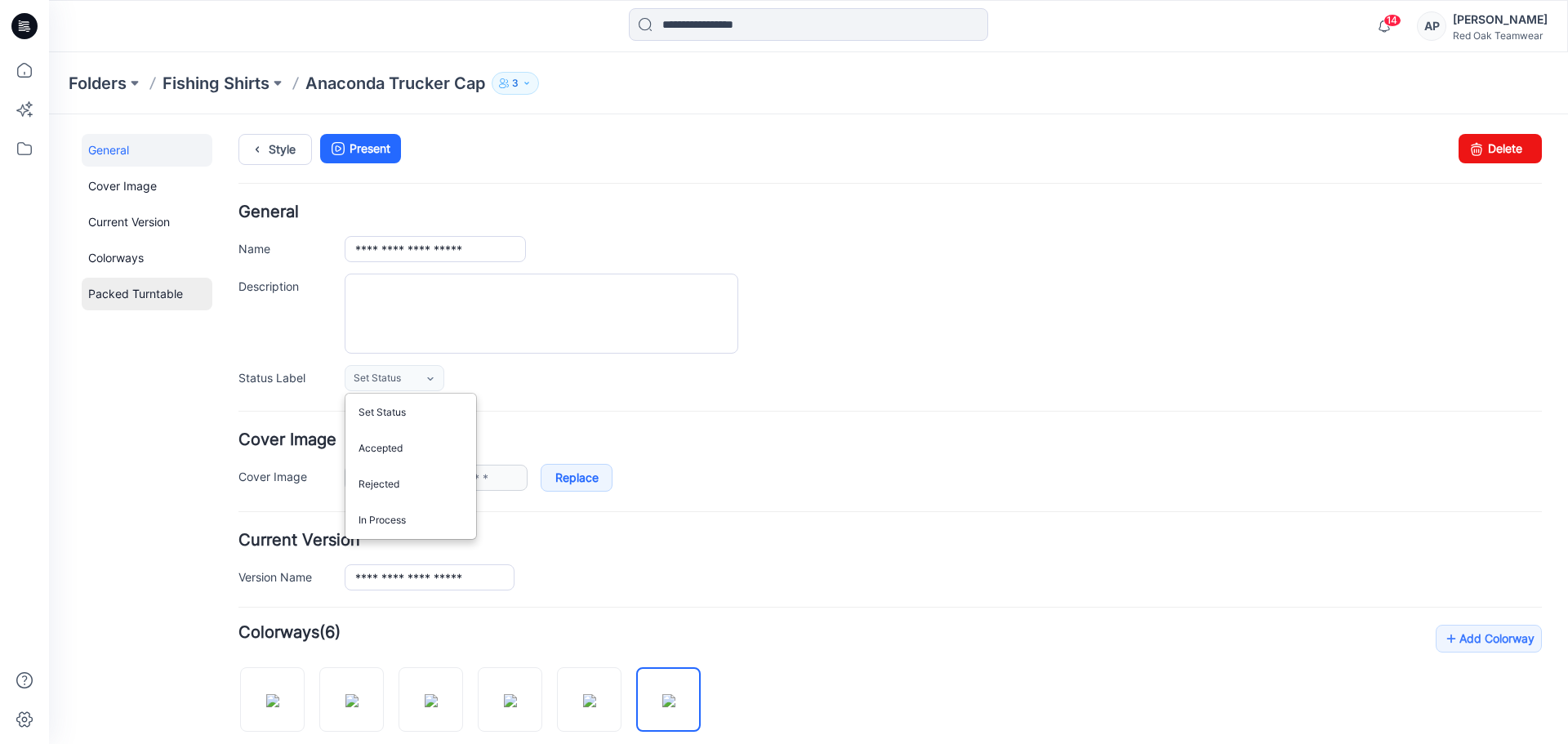
click at [147, 298] on link "Packed Turntable" at bounding box center [147, 294] width 131 height 33
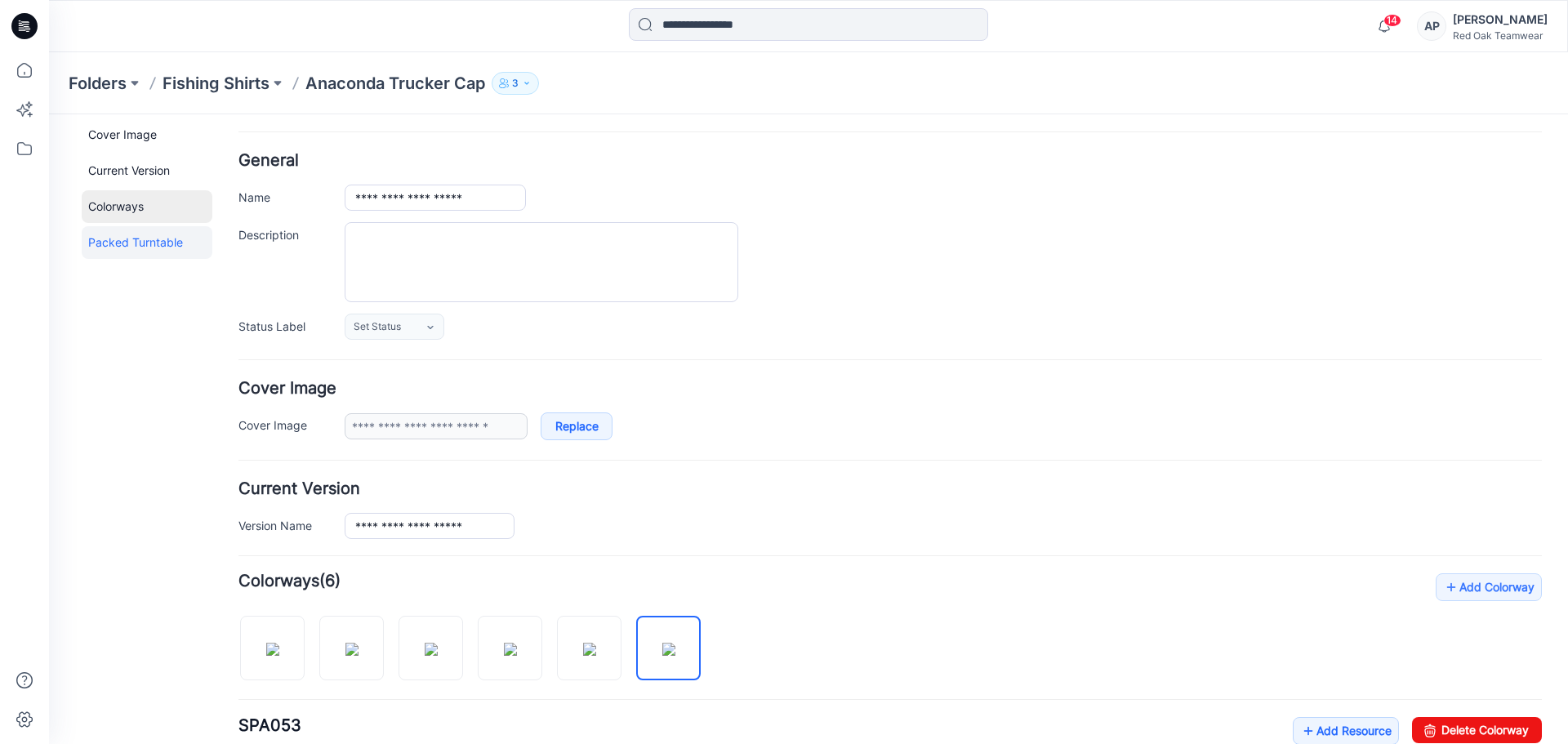
click at [139, 208] on link "Colorways" at bounding box center [147, 206] width 131 height 33
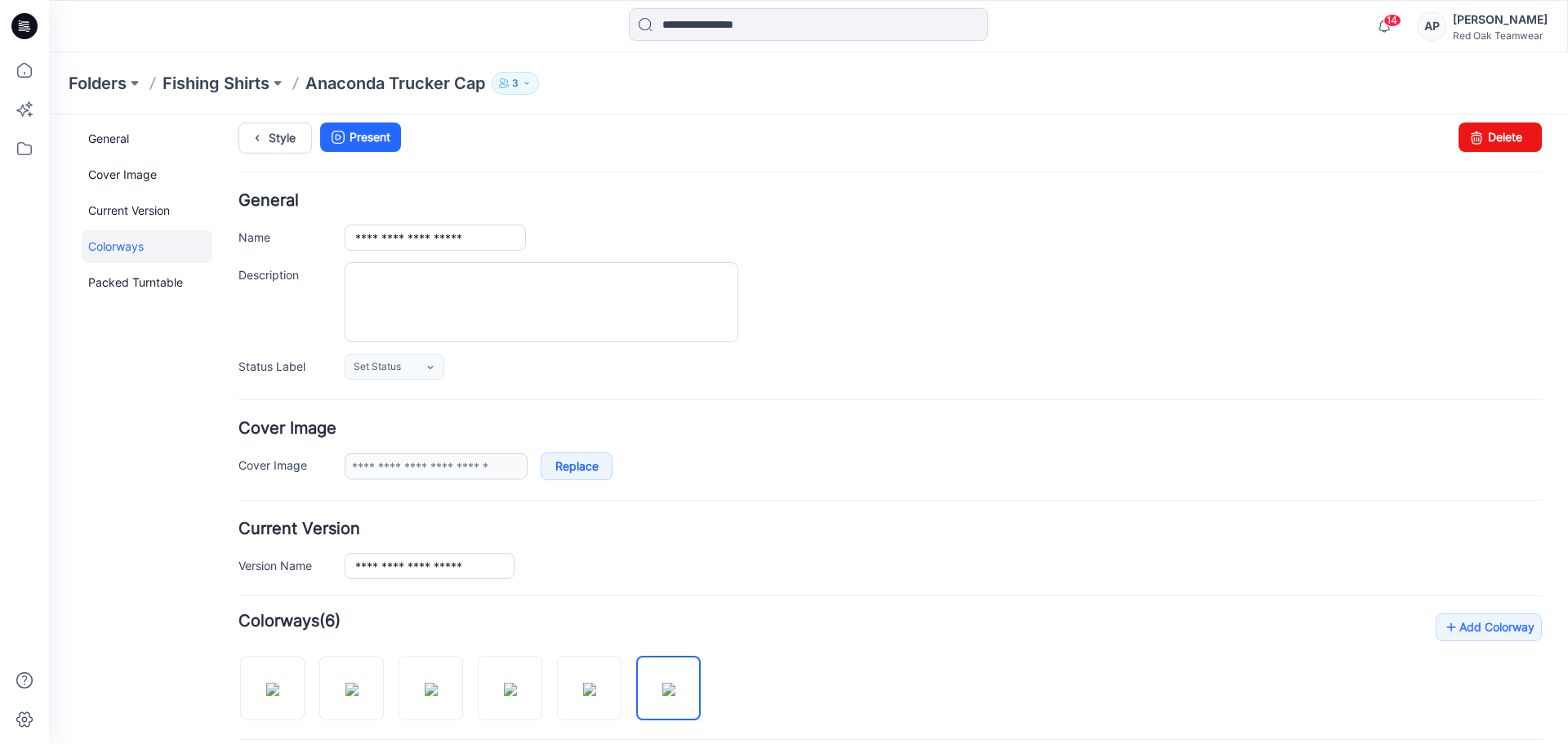
scroll to position [0, 0]
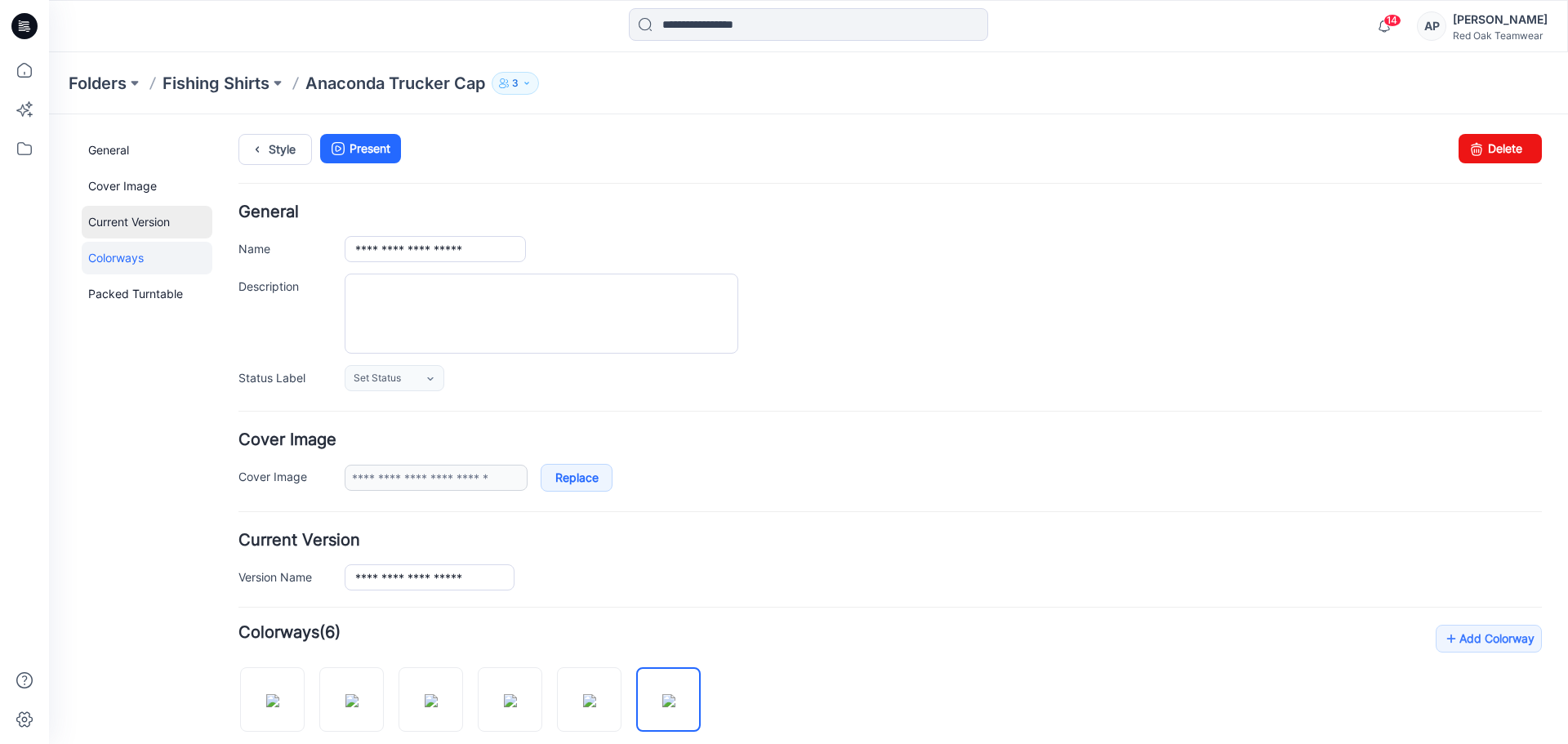
click at [134, 219] on link "Current Version" at bounding box center [147, 222] width 131 height 33
click at [127, 181] on link "Cover Image" at bounding box center [147, 186] width 131 height 33
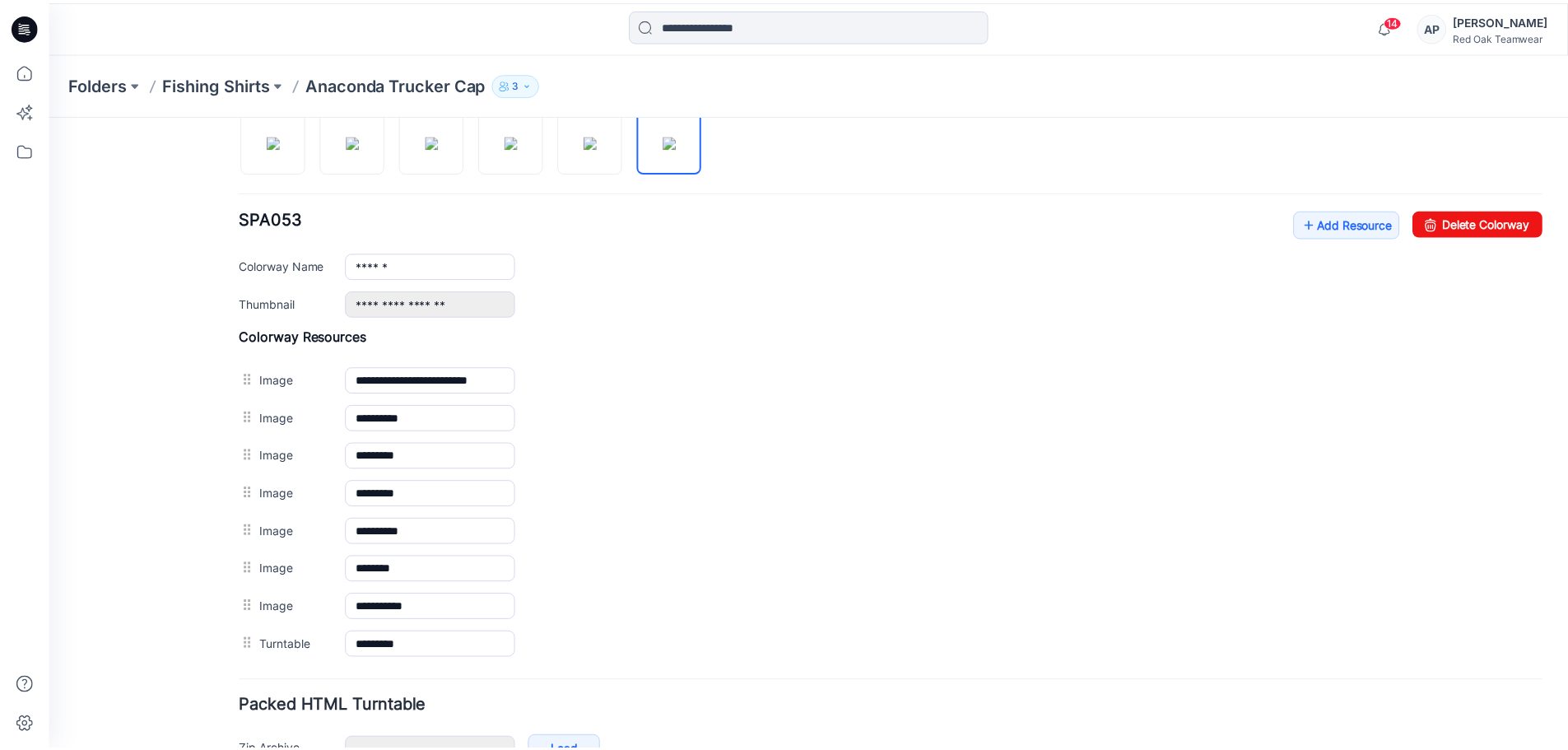
scroll to position [566, 0]
click at [208, 82] on p "Fishing Shirts" at bounding box center [217, 84] width 108 height 24
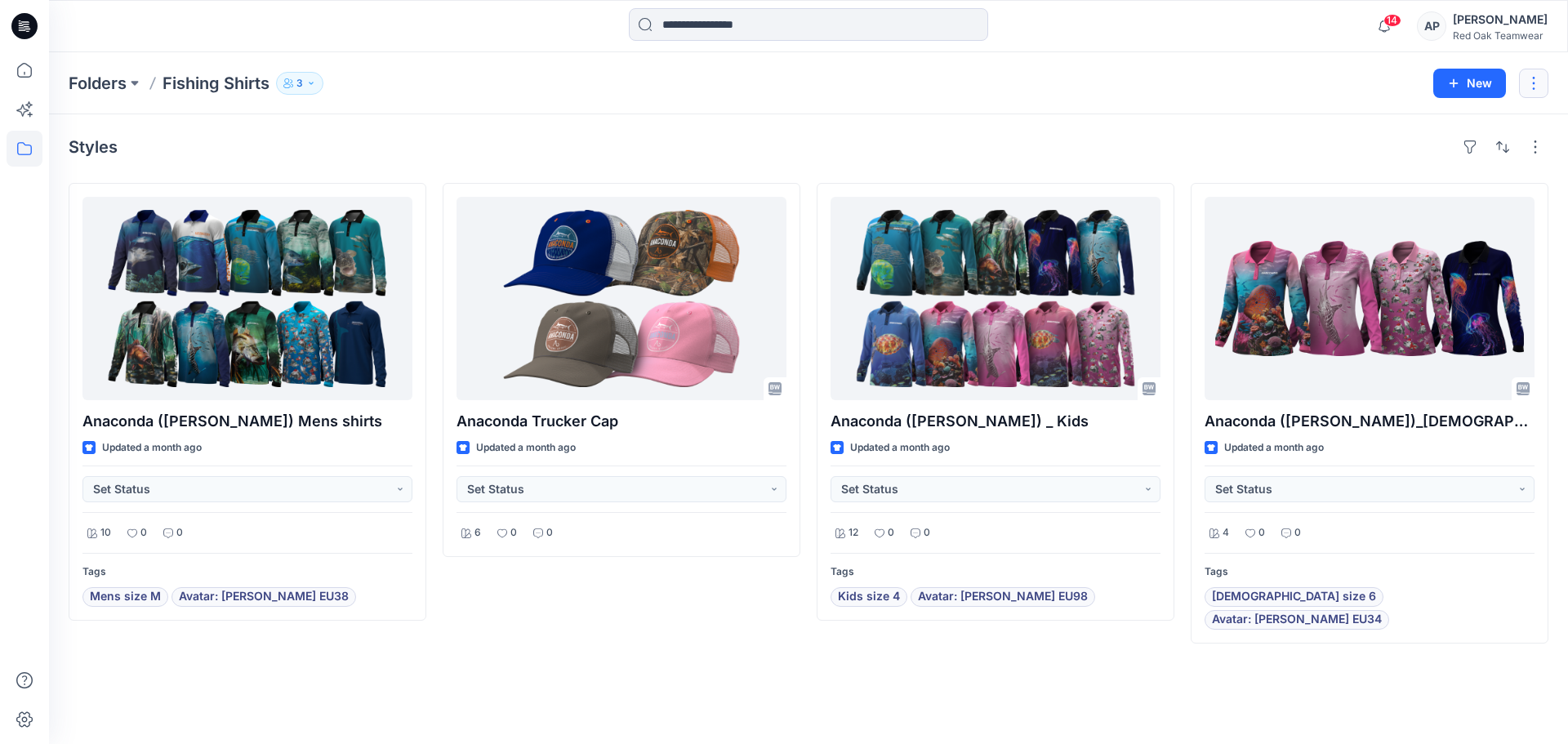
click at [1536, 89] on button "button" at bounding box center [1534, 84] width 30 height 30
click at [1243, 99] on div "Folders Fishing Shirts 3 New Edit Duplicate to... Manage Users Delete Folder" at bounding box center [809, 83] width 1519 height 63
click at [25, 69] on icon at bounding box center [24, 70] width 36 height 36
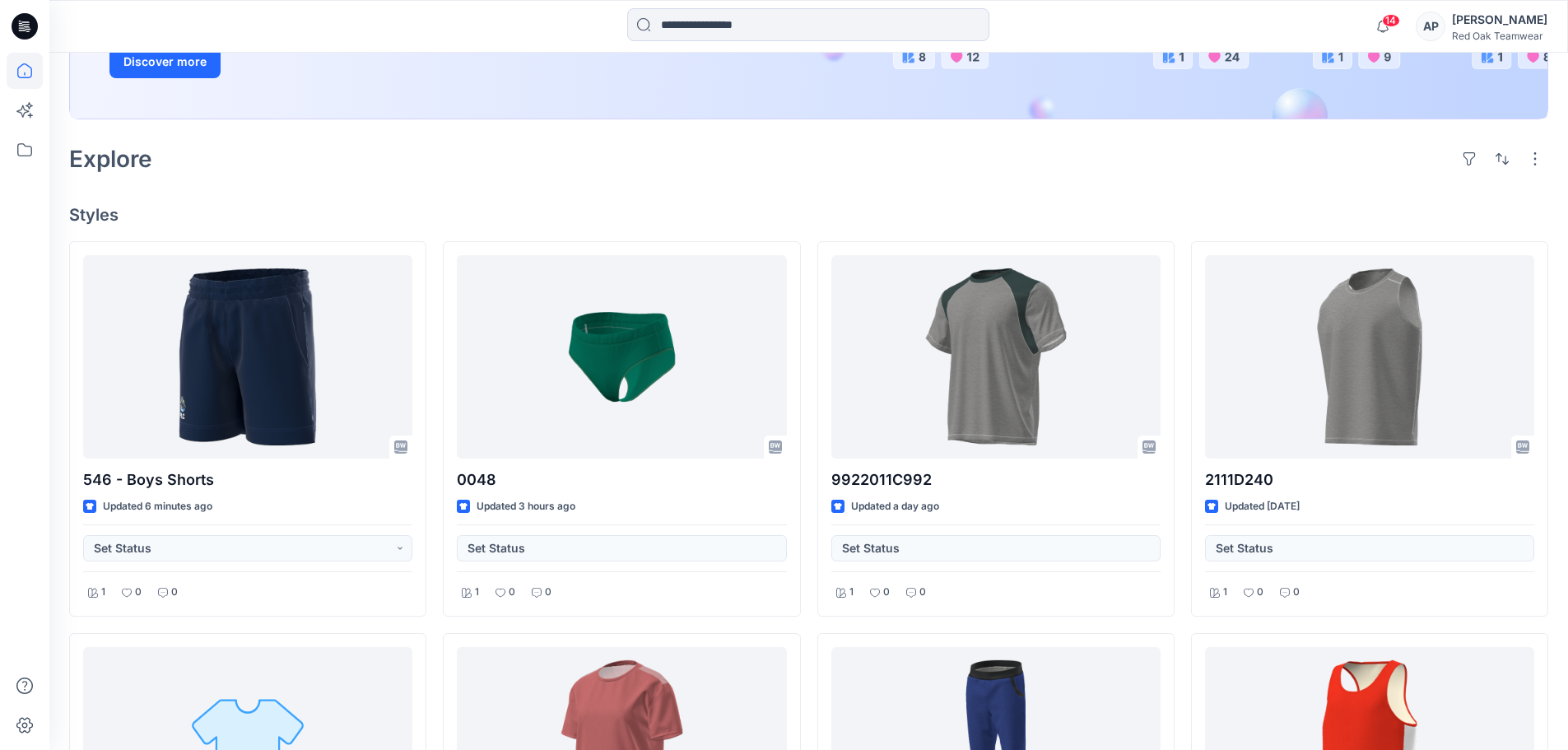
scroll to position [328, 0]
click at [14, 147] on icon at bounding box center [24, 150] width 37 height 37
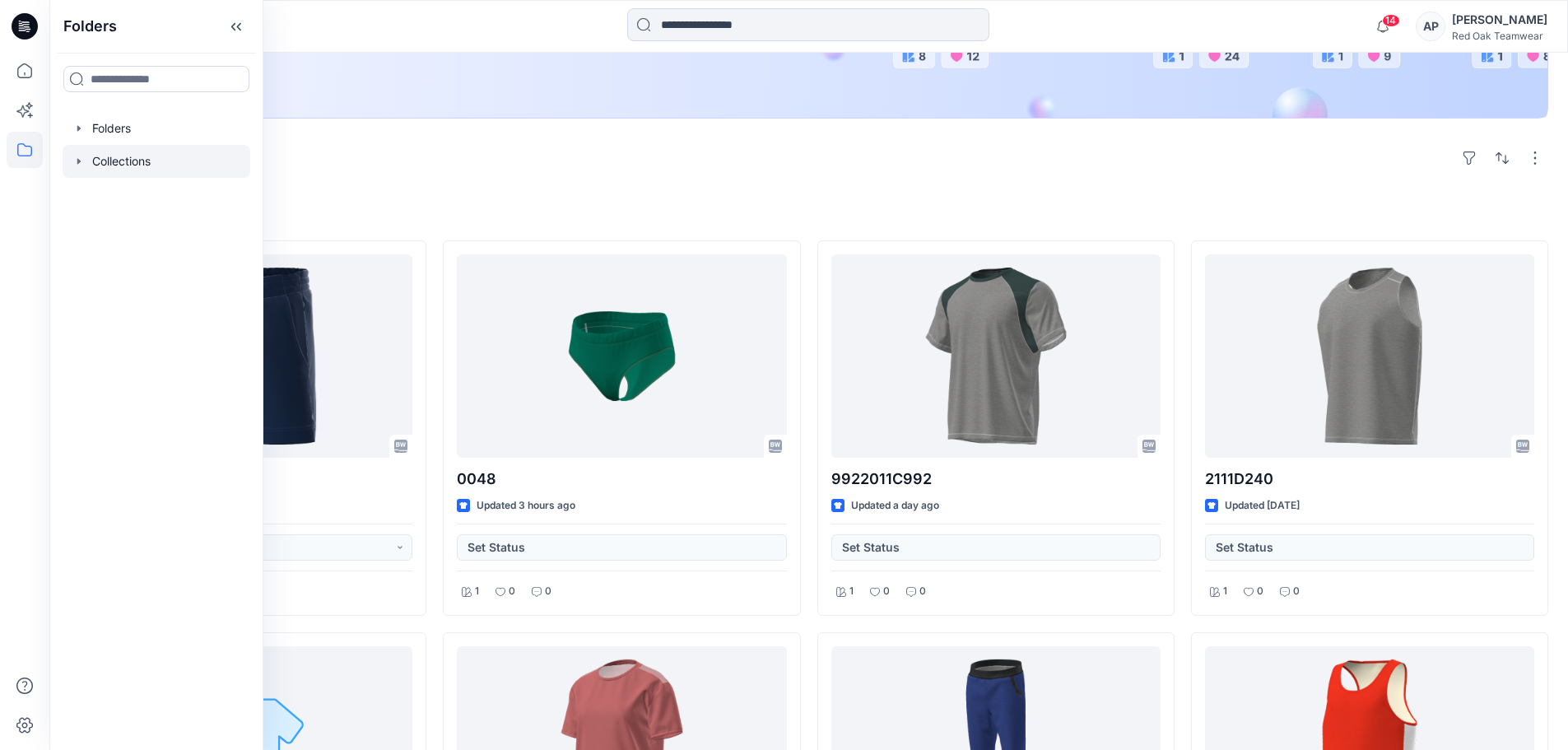
click at [109, 156] on div at bounding box center [157, 161] width 188 height 33
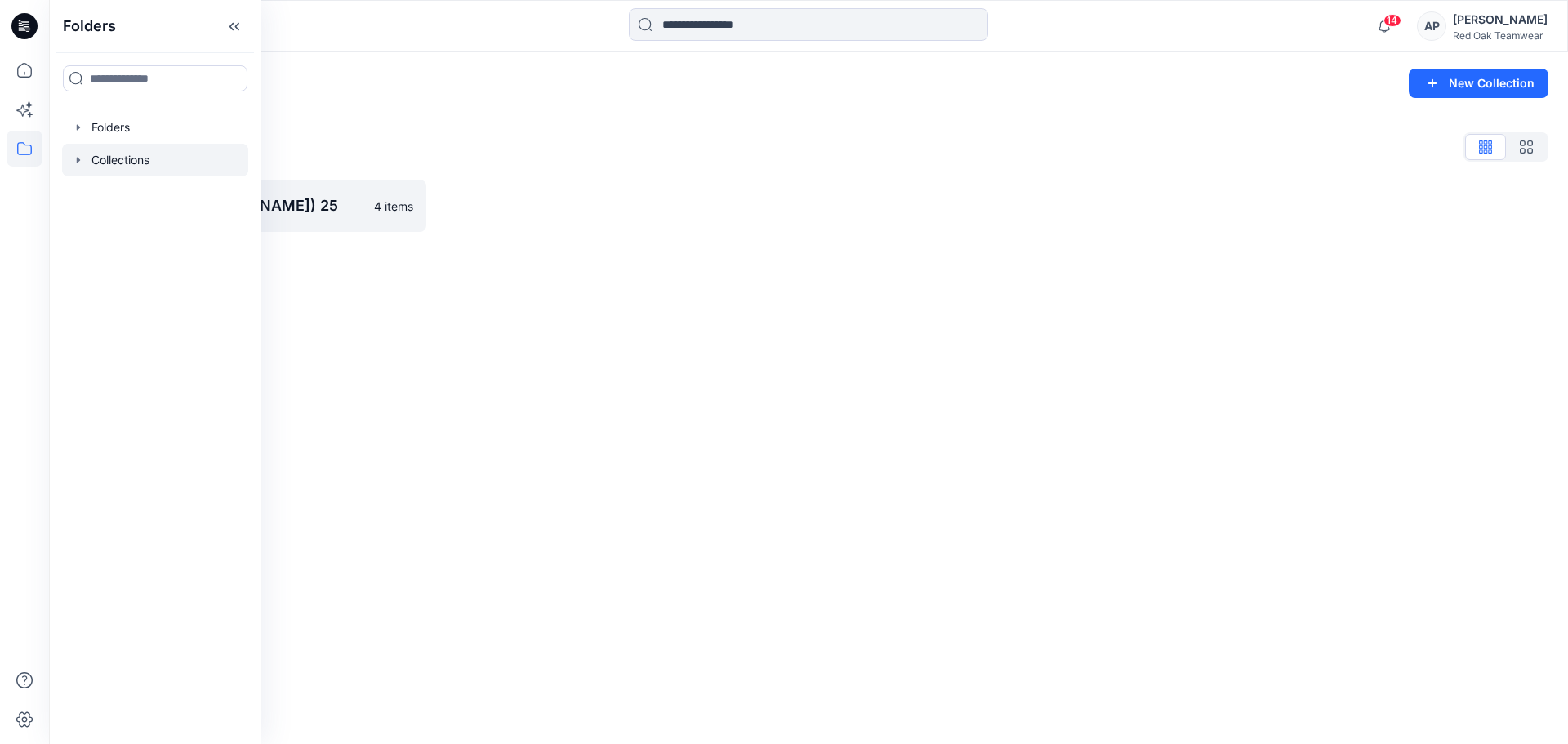
drag, startPoint x: 453, startPoint y: 304, endPoint x: 441, endPoint y: 288, distance: 20.0
click at [454, 304] on div "Collections New Collection Collections List Anaconda ([PERSON_NAME]) 25 4 items" at bounding box center [809, 398] width 1519 height 692
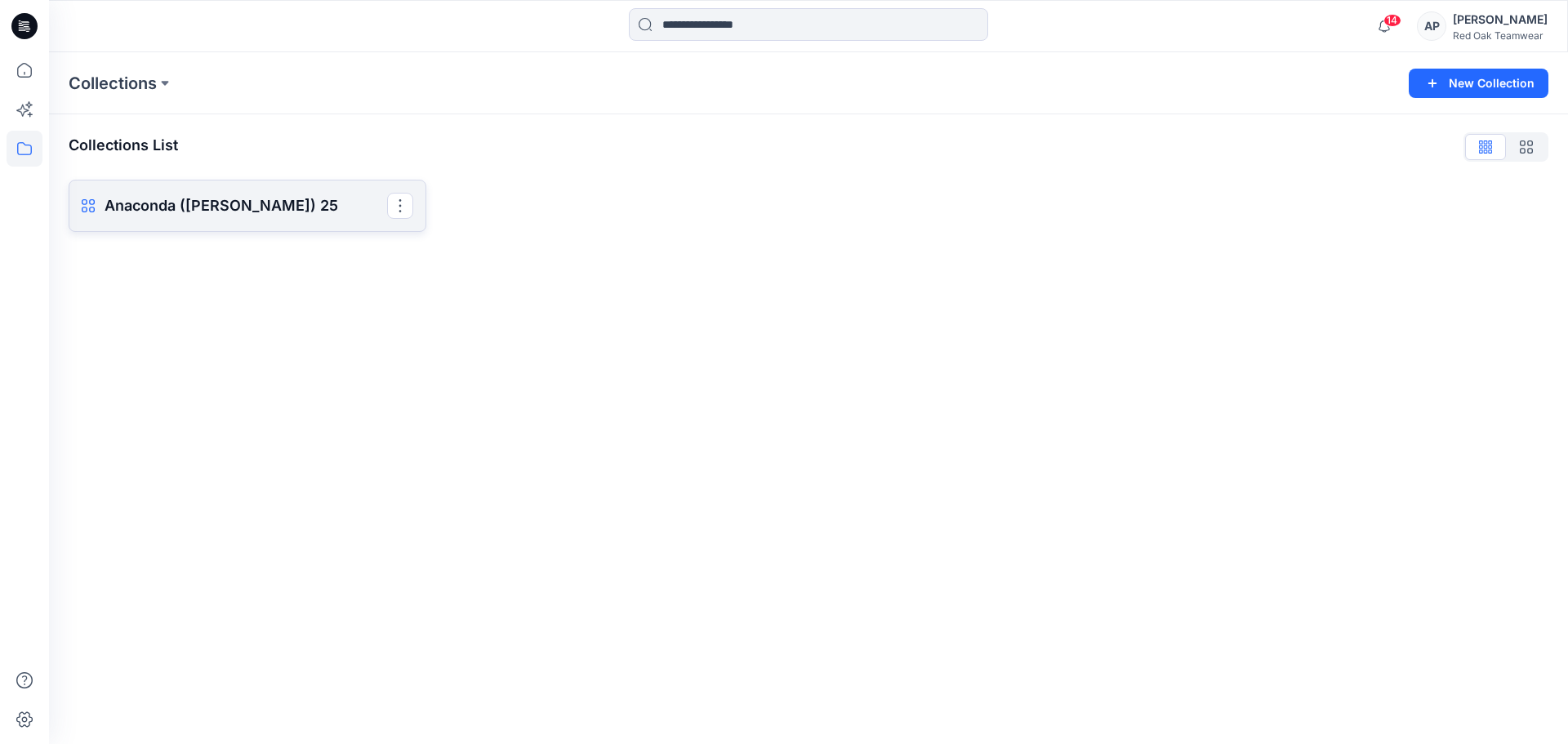
click at [303, 210] on p "Anaconda ([PERSON_NAME]) 25" at bounding box center [245, 205] width 283 height 23
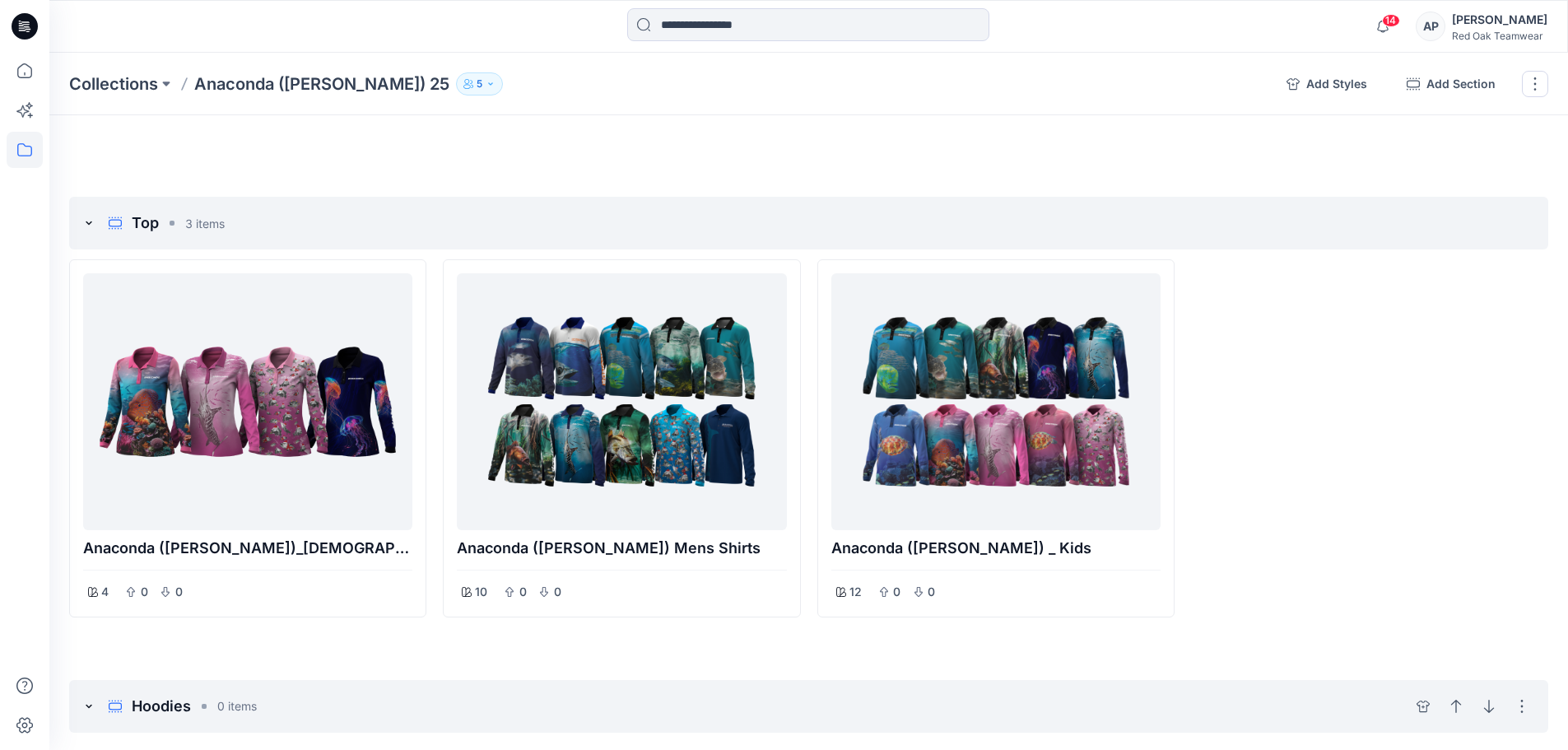
scroll to position [50, 0]
click at [485, 82] on icon "button" at bounding box center [490, 84] width 10 height 10
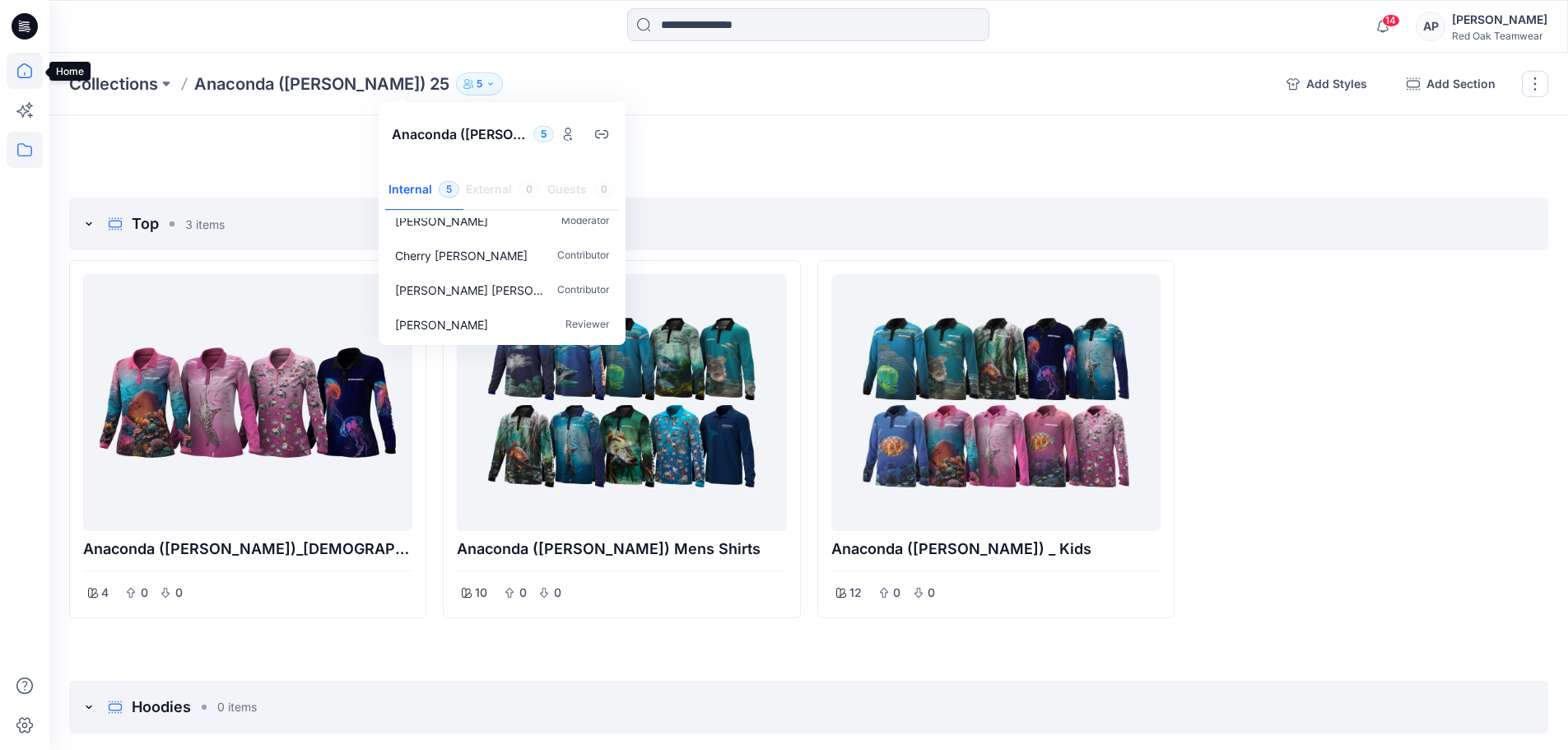
drag, startPoint x: 25, startPoint y: 72, endPoint x: 37, endPoint y: 72, distance: 12.0
click at [25, 72] on icon at bounding box center [24, 71] width 37 height 37
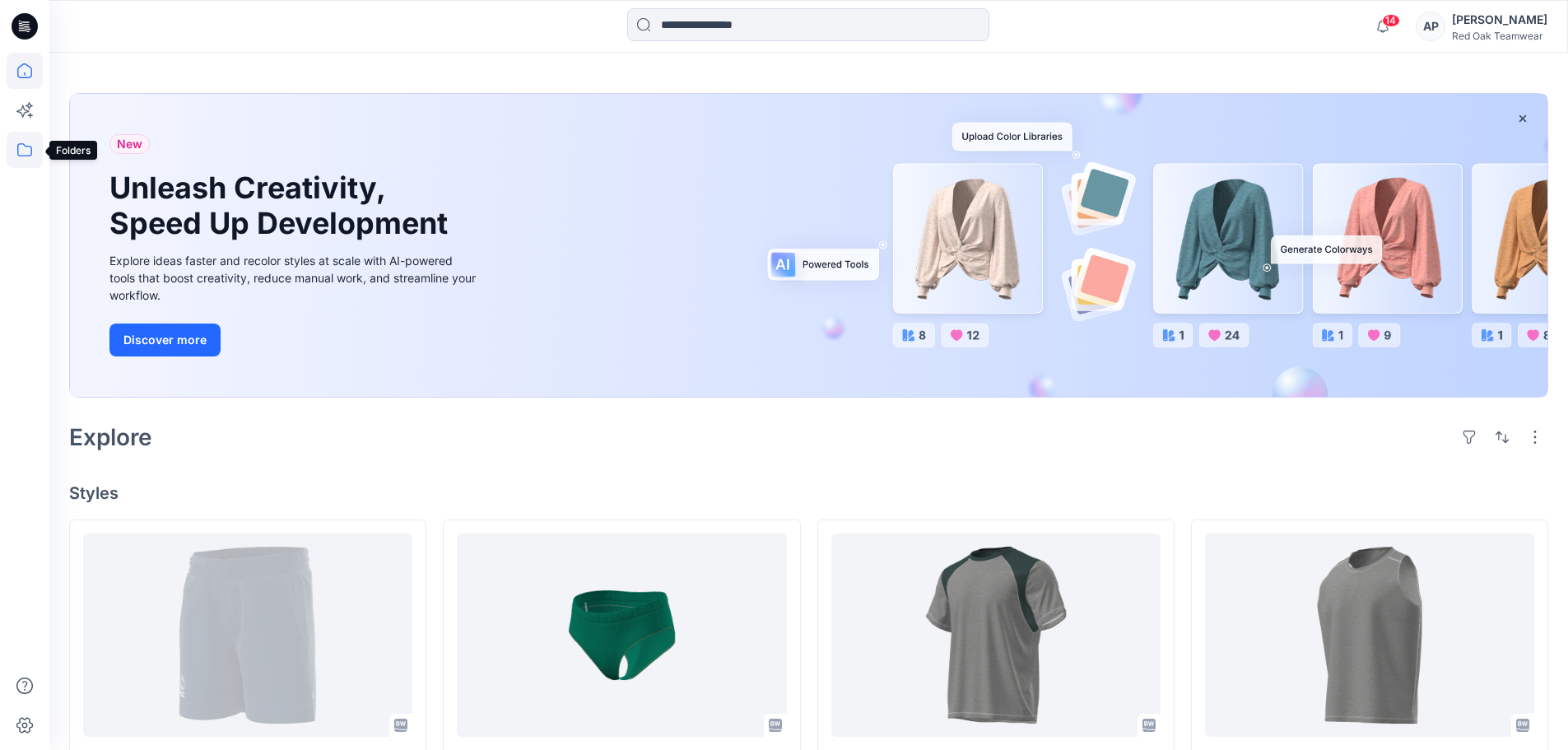
click at [8, 147] on icon at bounding box center [24, 150] width 37 height 37
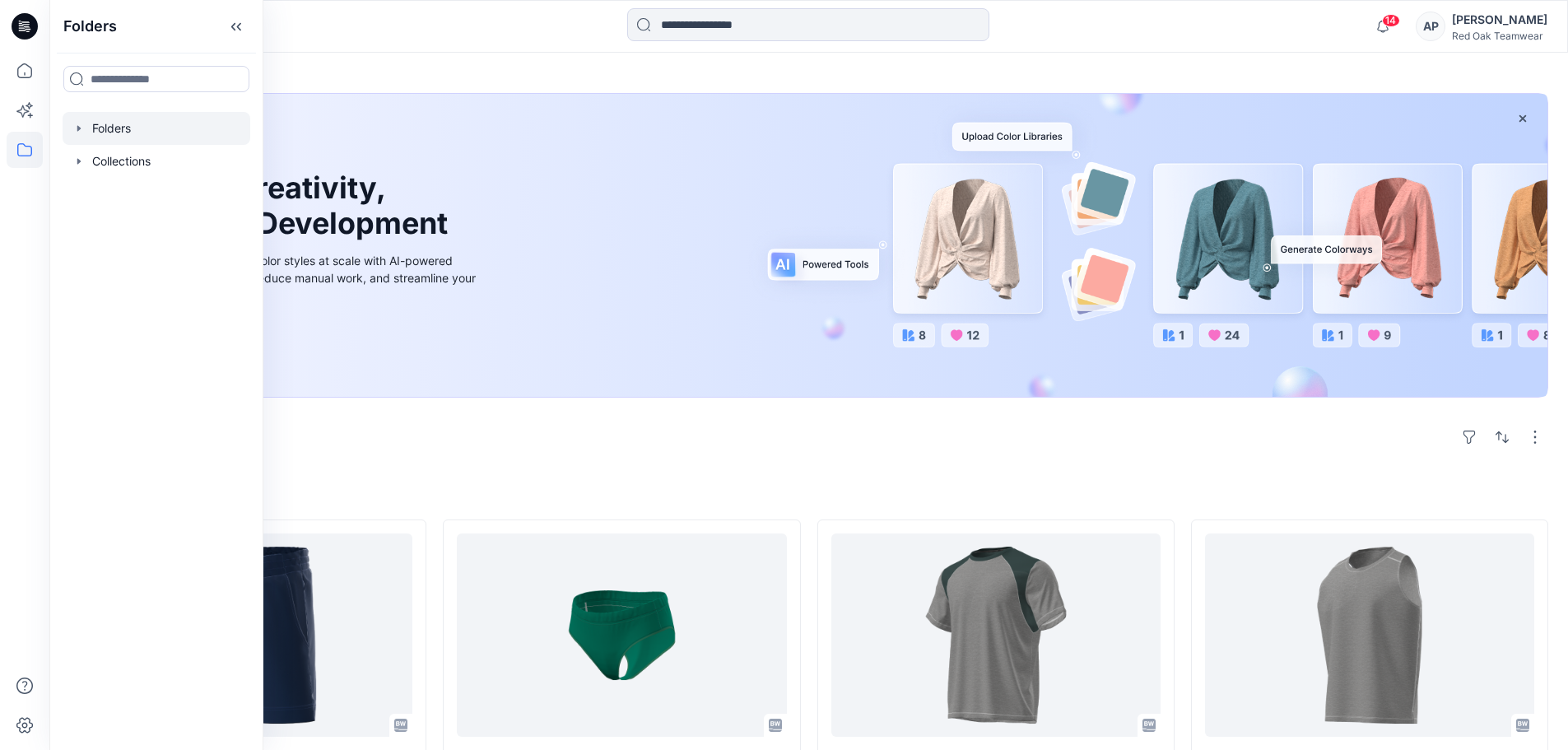
click at [113, 128] on div at bounding box center [157, 128] width 188 height 33
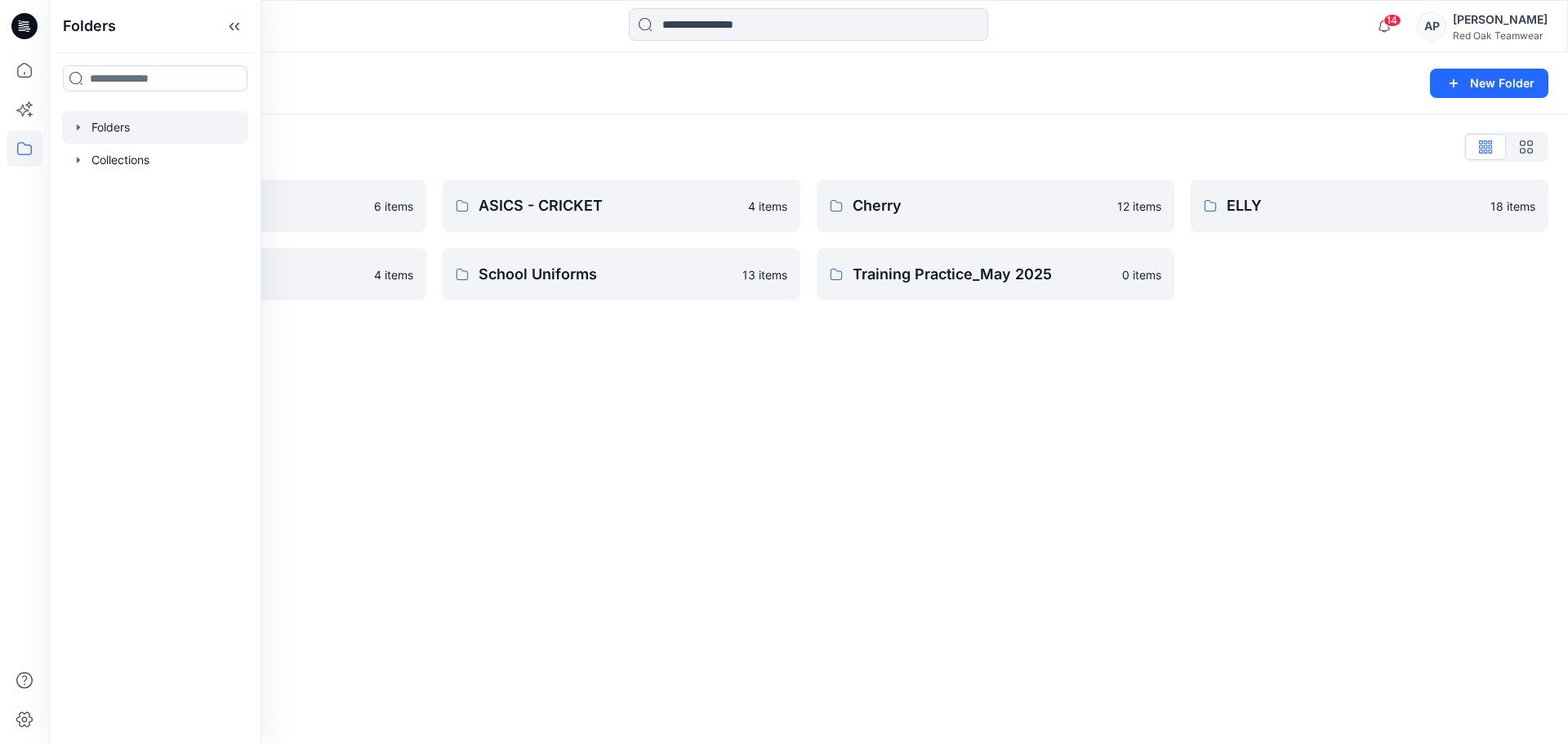
click at [461, 424] on div "Folders New Folder Folders List APRL 6 items Fishing Shirts 4 items ASICS - CRI…" at bounding box center [809, 398] width 1519 height 692
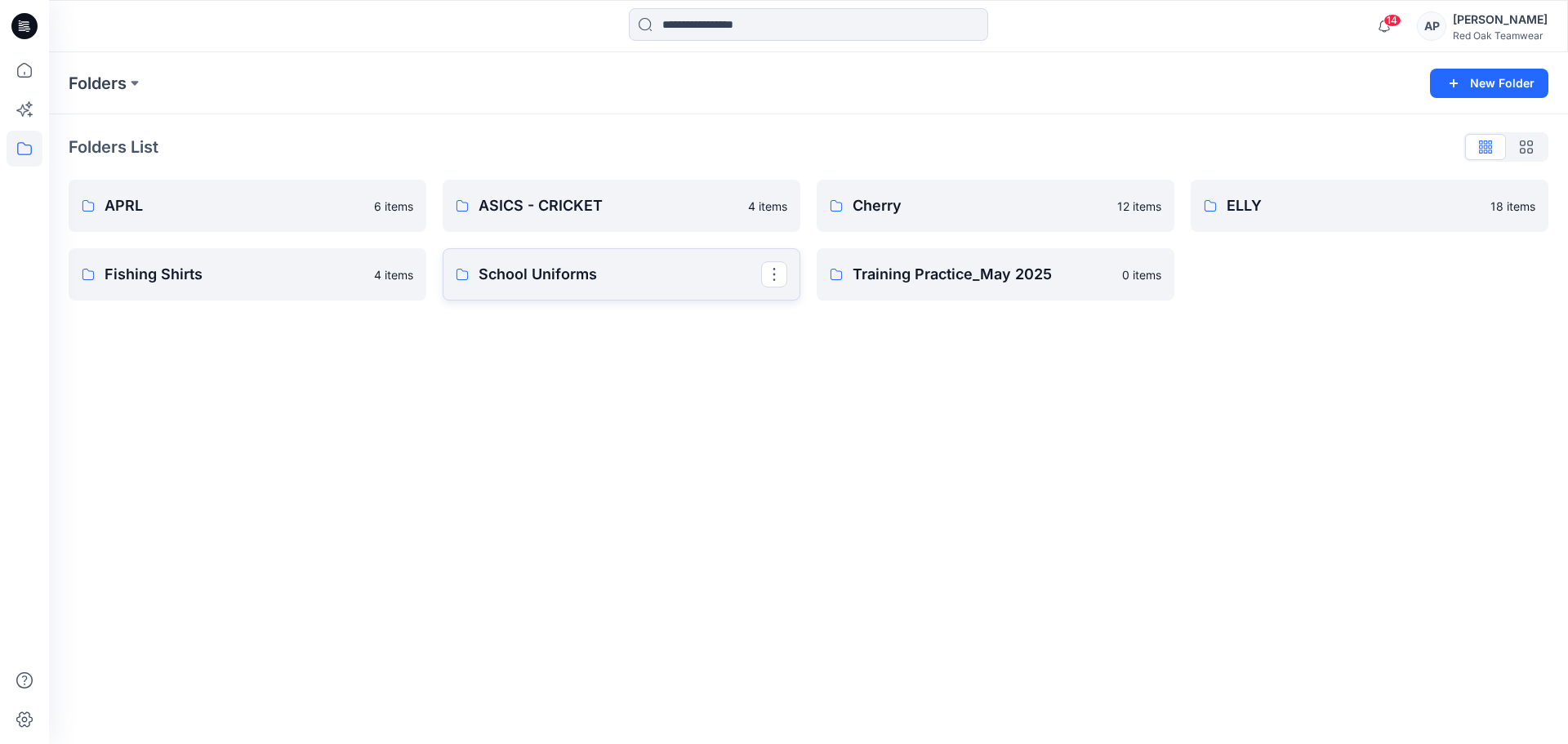
click at [575, 283] on p "School Uniforms" at bounding box center [620, 274] width 283 height 23
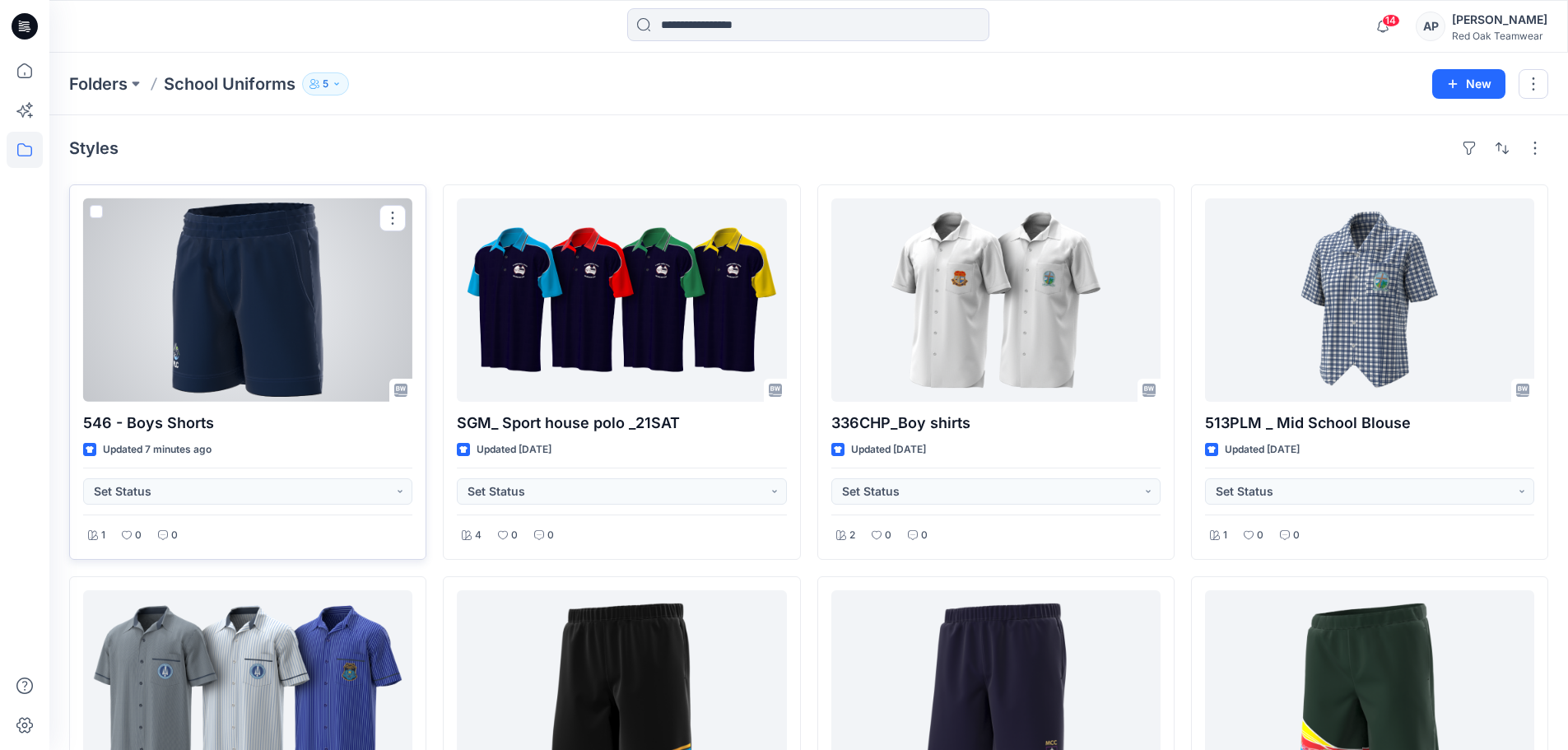
click at [261, 270] on div at bounding box center [247, 300] width 329 height 203
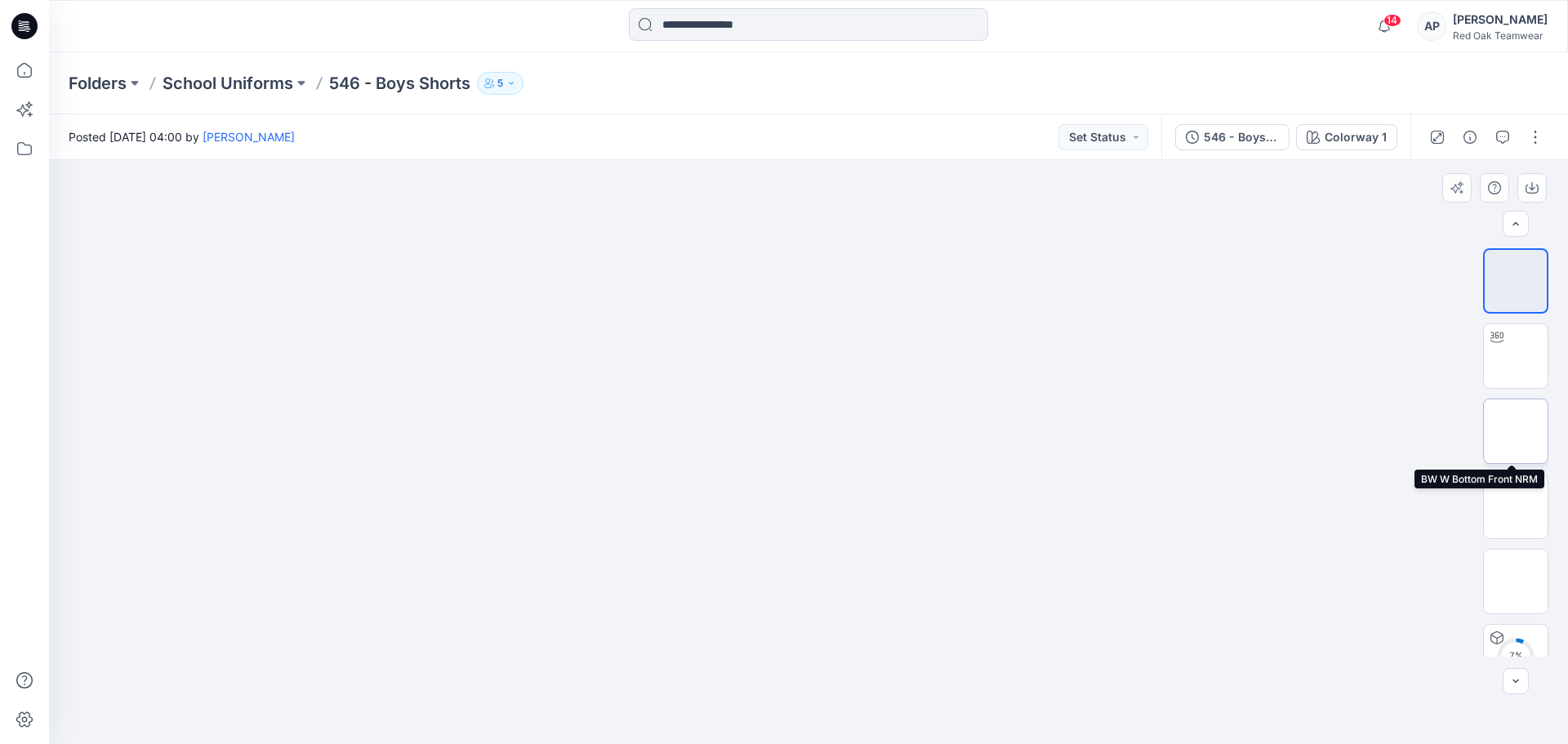
scroll to position [1, 0]
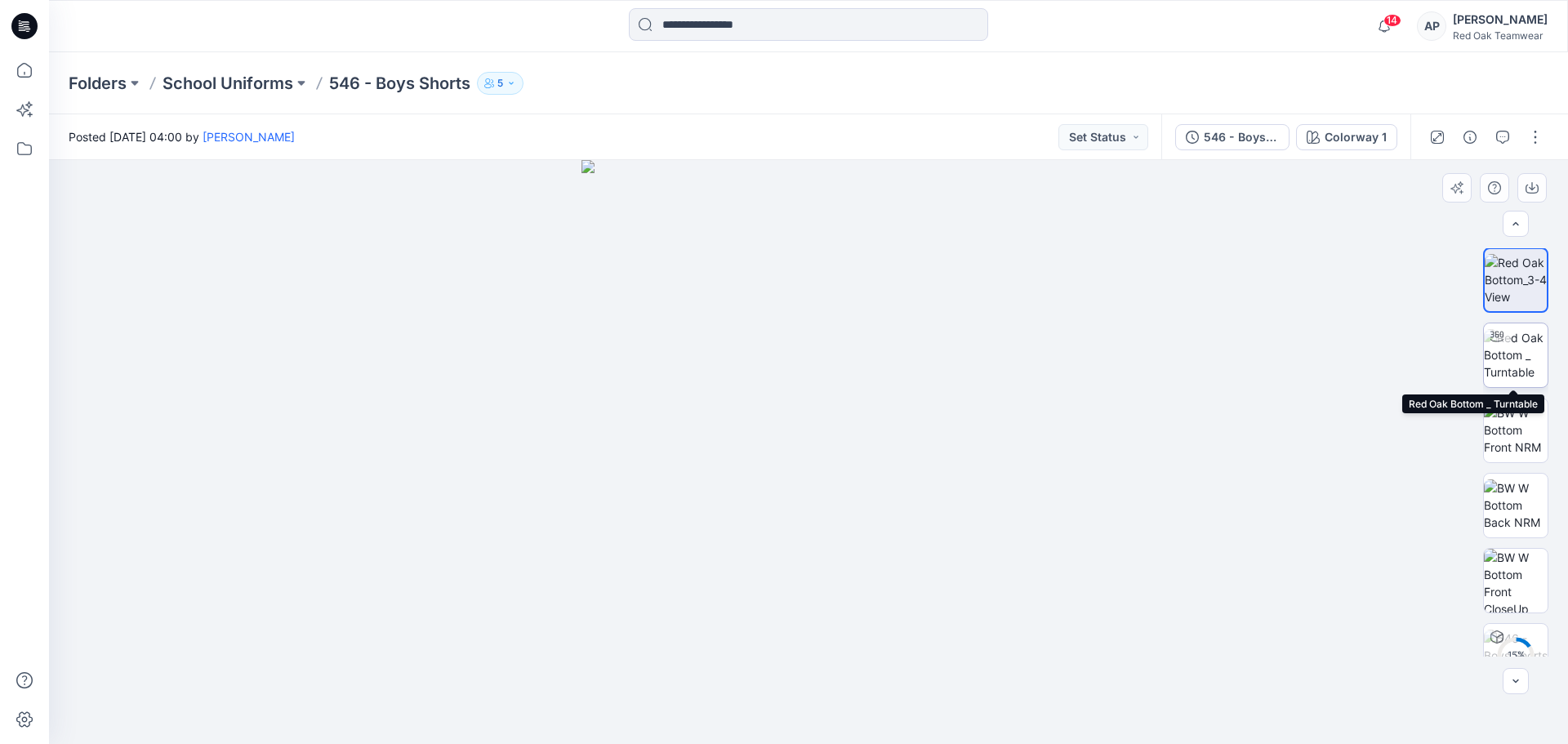
click at [1511, 363] on img at bounding box center [1516, 355] width 63 height 51
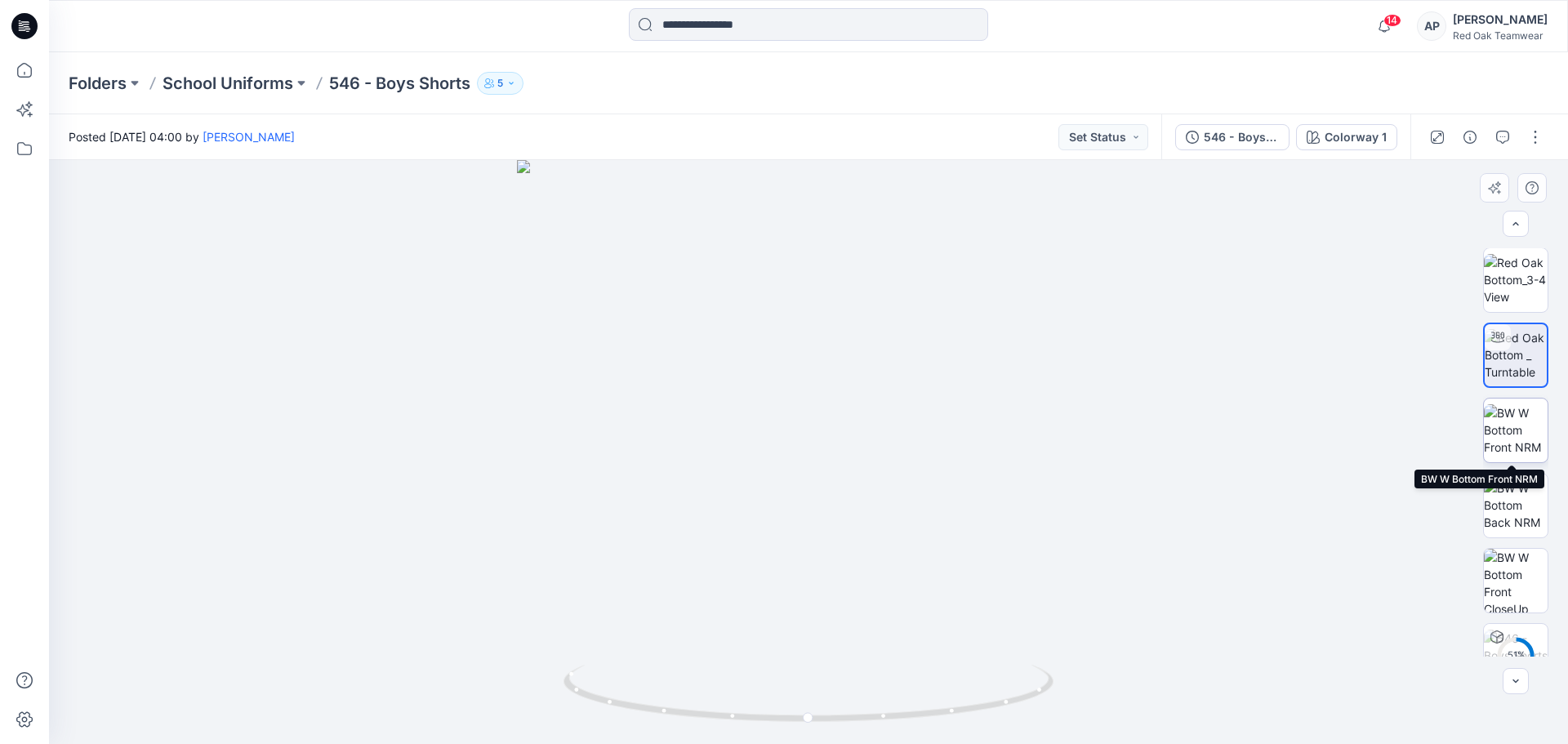
click at [1520, 426] on img at bounding box center [1516, 429] width 63 height 51
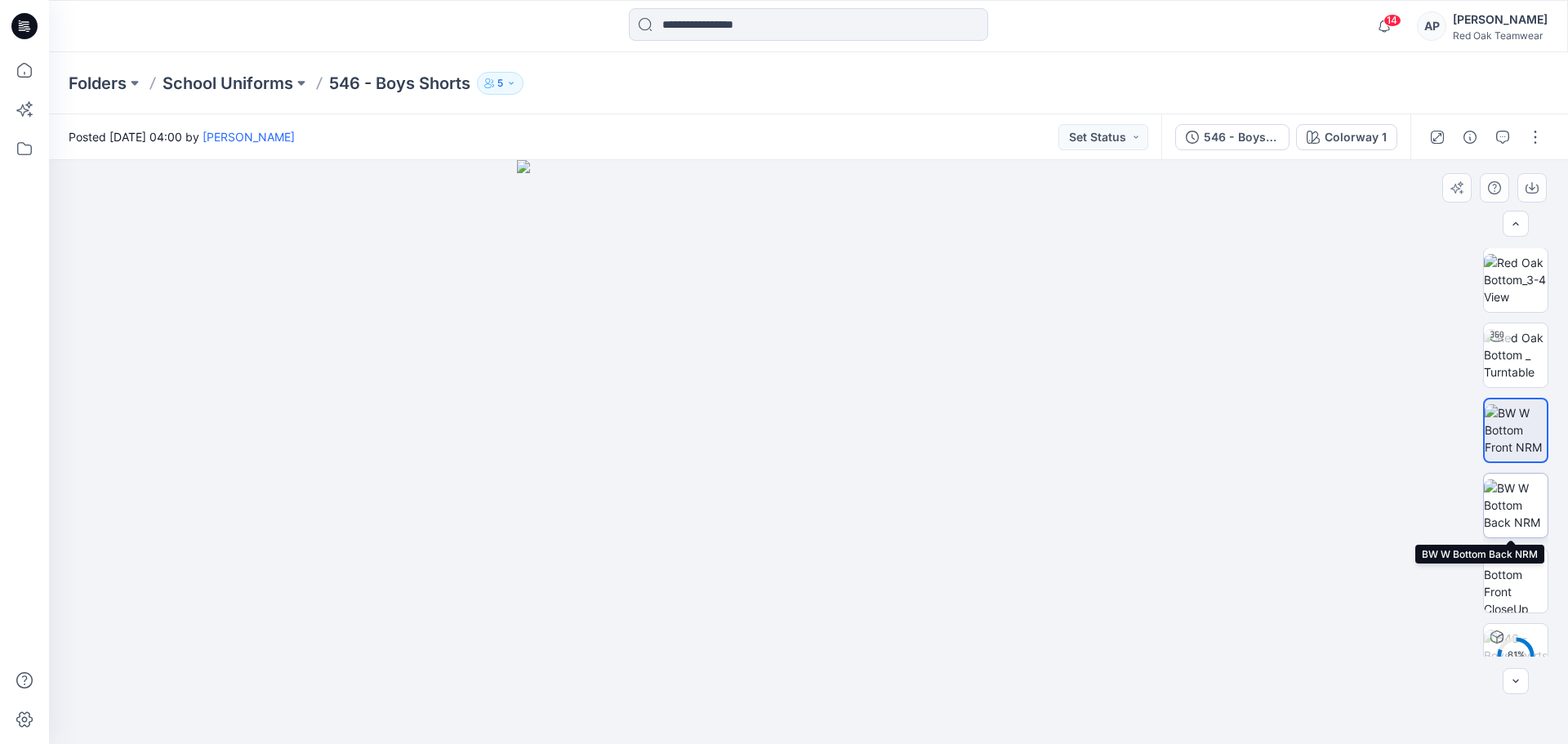
click at [1510, 498] on img at bounding box center [1516, 505] width 63 height 51
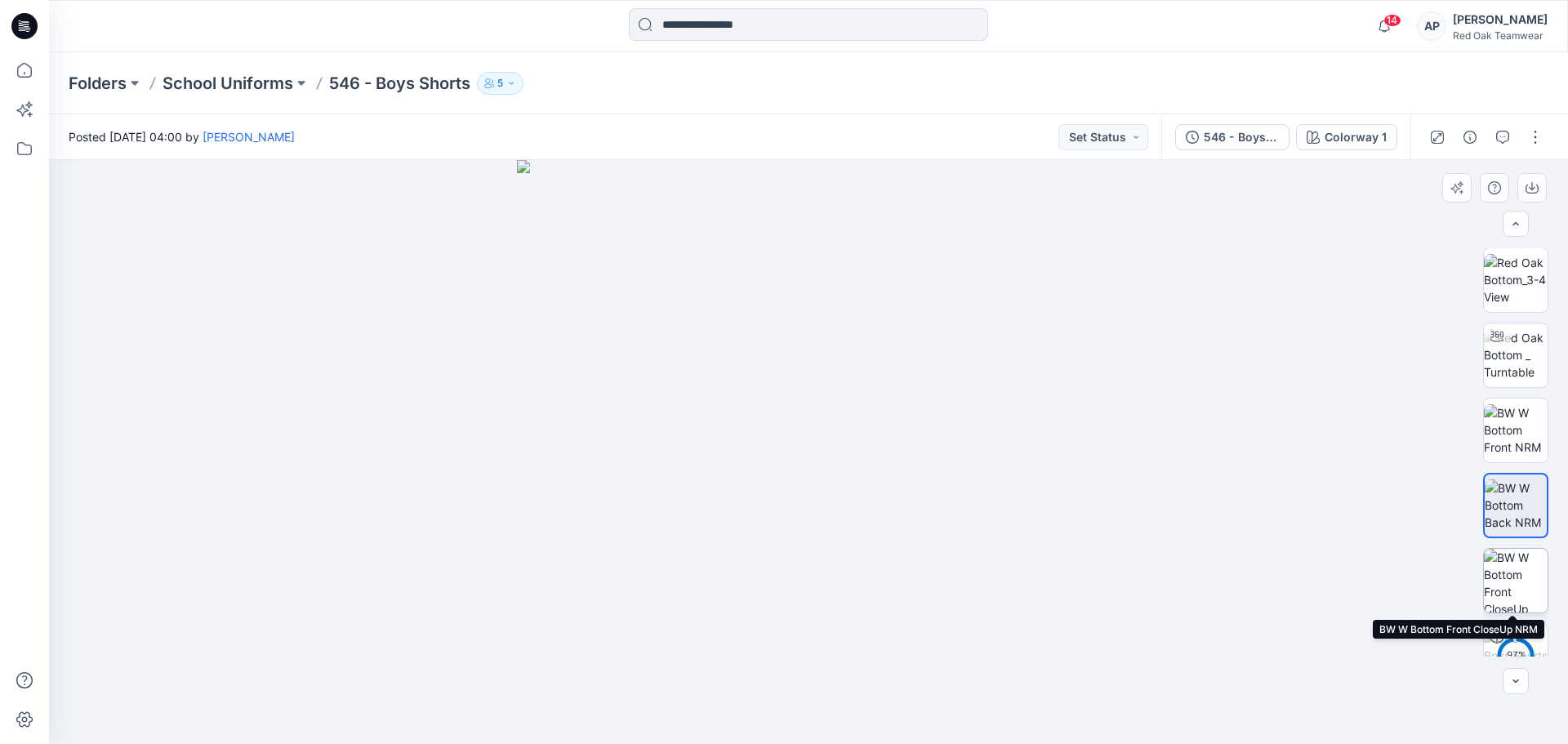
click at [1504, 572] on img at bounding box center [1516, 581] width 63 height 63
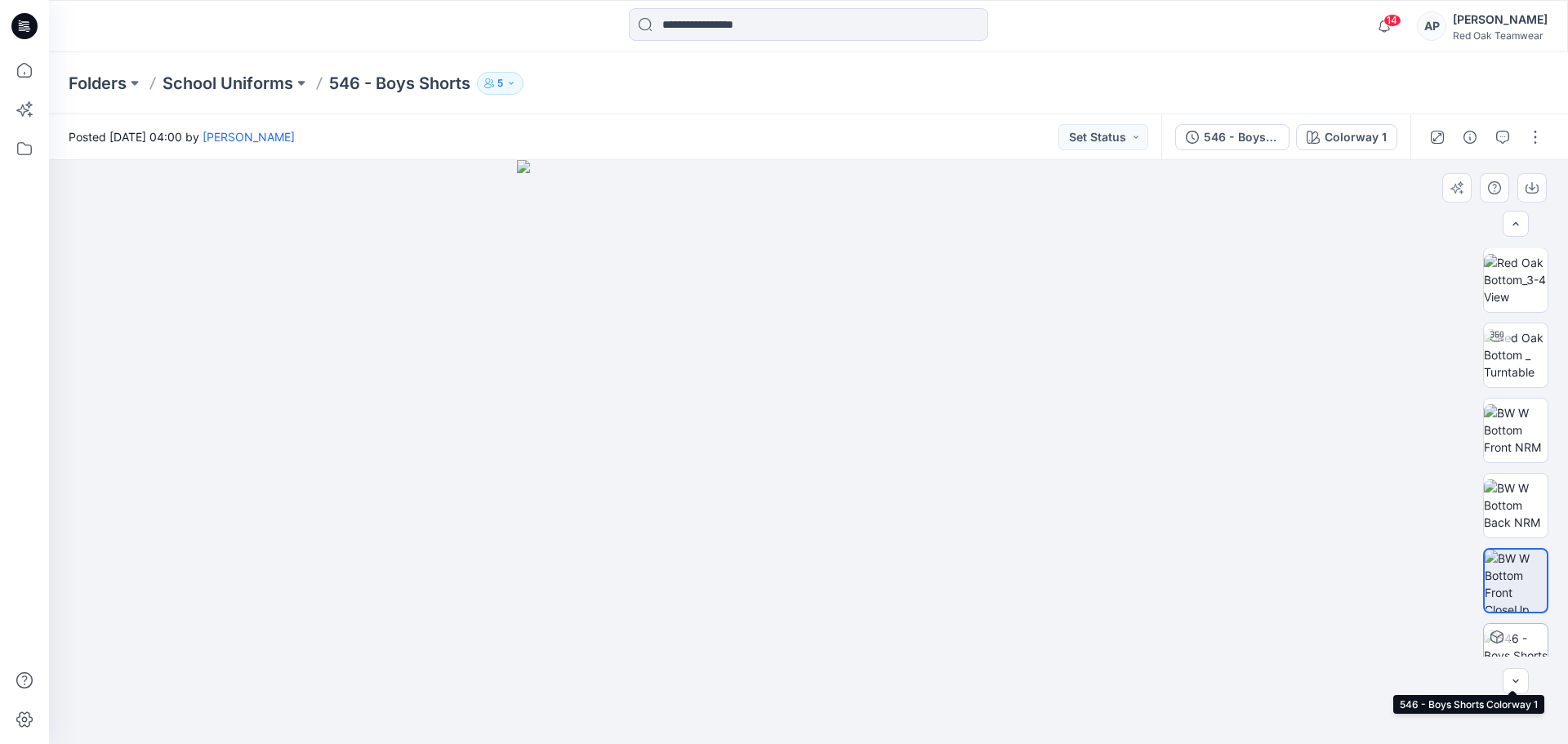
click at [1515, 640] on img at bounding box center [1516, 655] width 63 height 51
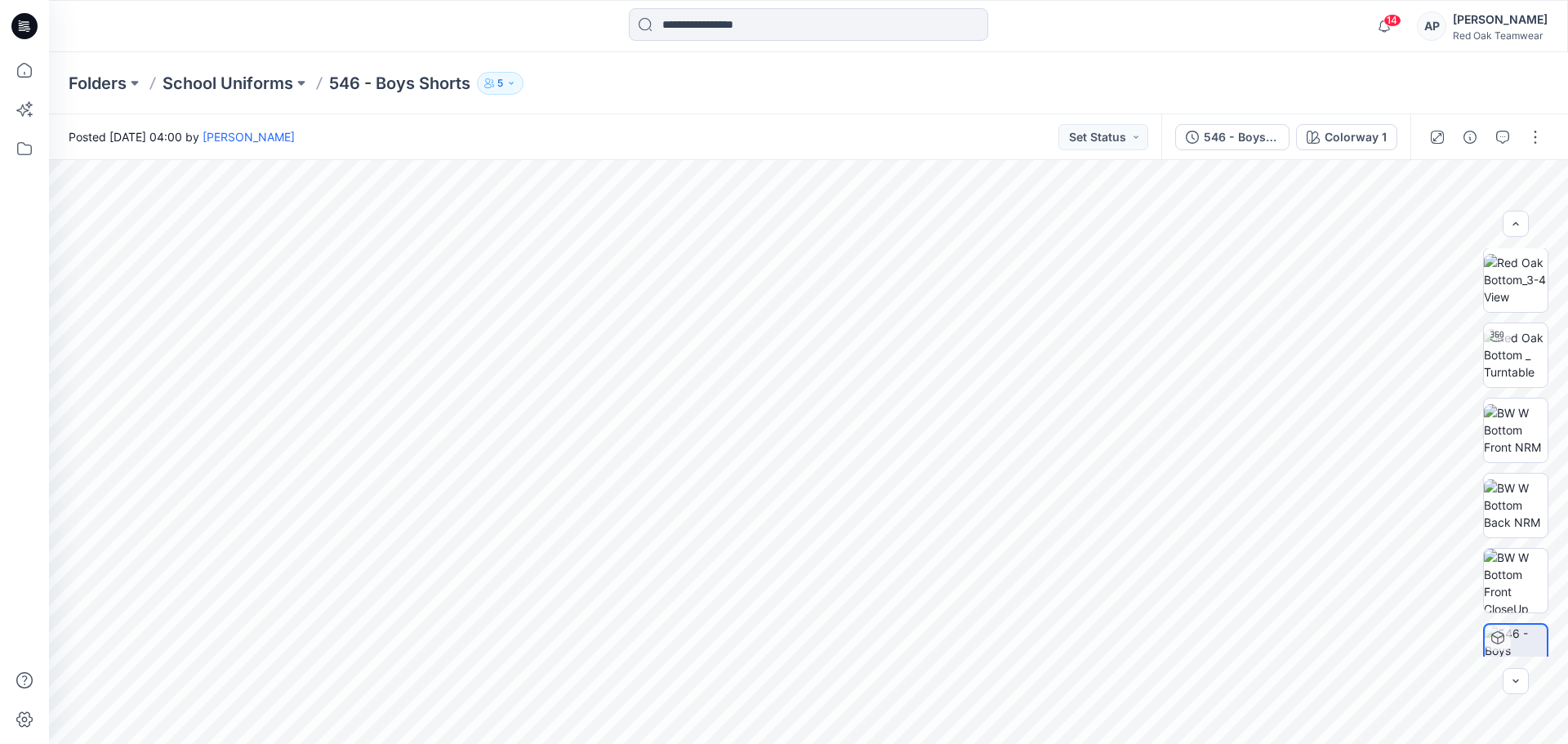
scroll to position [33, 0]
